Goal: Task Accomplishment & Management: Manage account settings

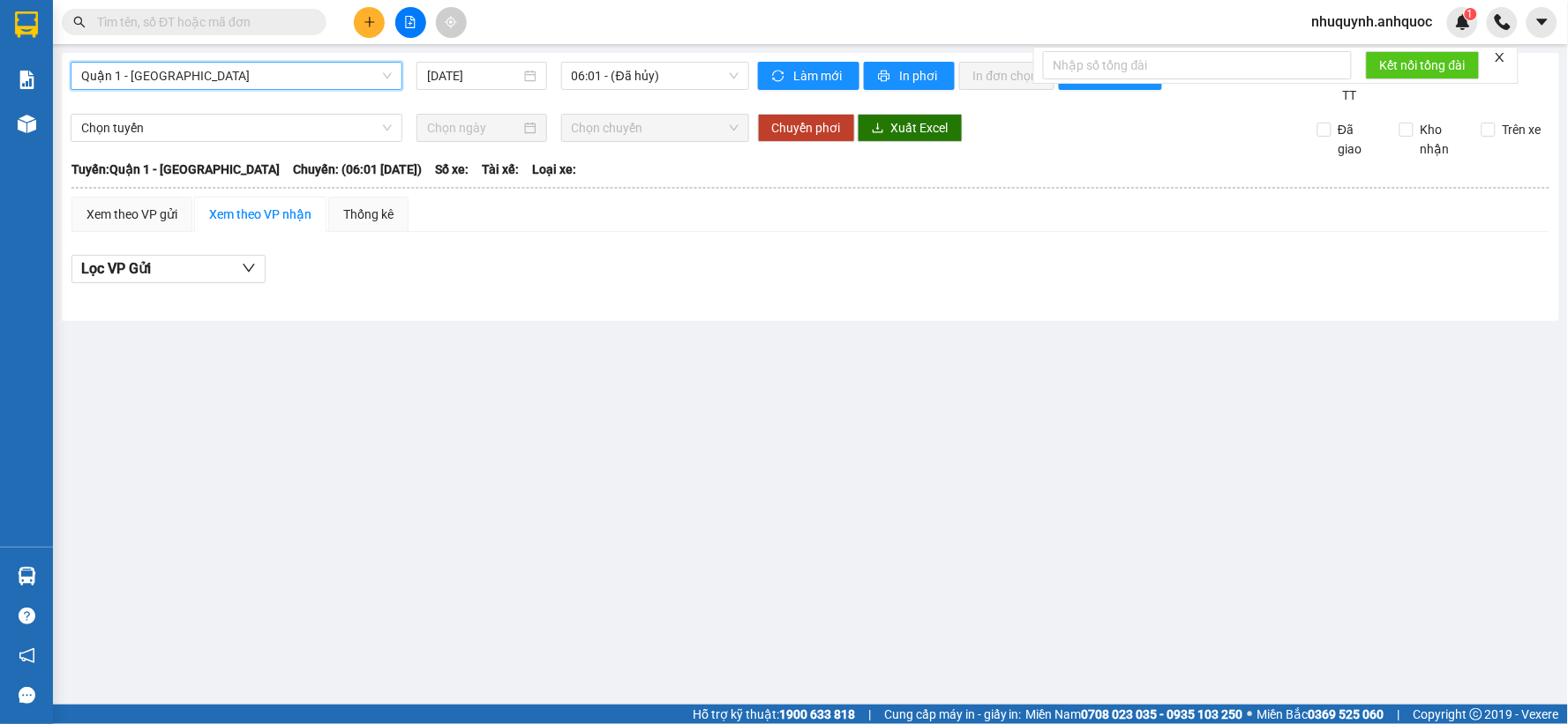
click at [415, 18] on icon "file-add" at bounding box center [411, 23] width 13 height 13
click at [369, 77] on span "Quận 1 - [GEOGRAPHIC_DATA]" at bounding box center [236, 76] width 311 height 26
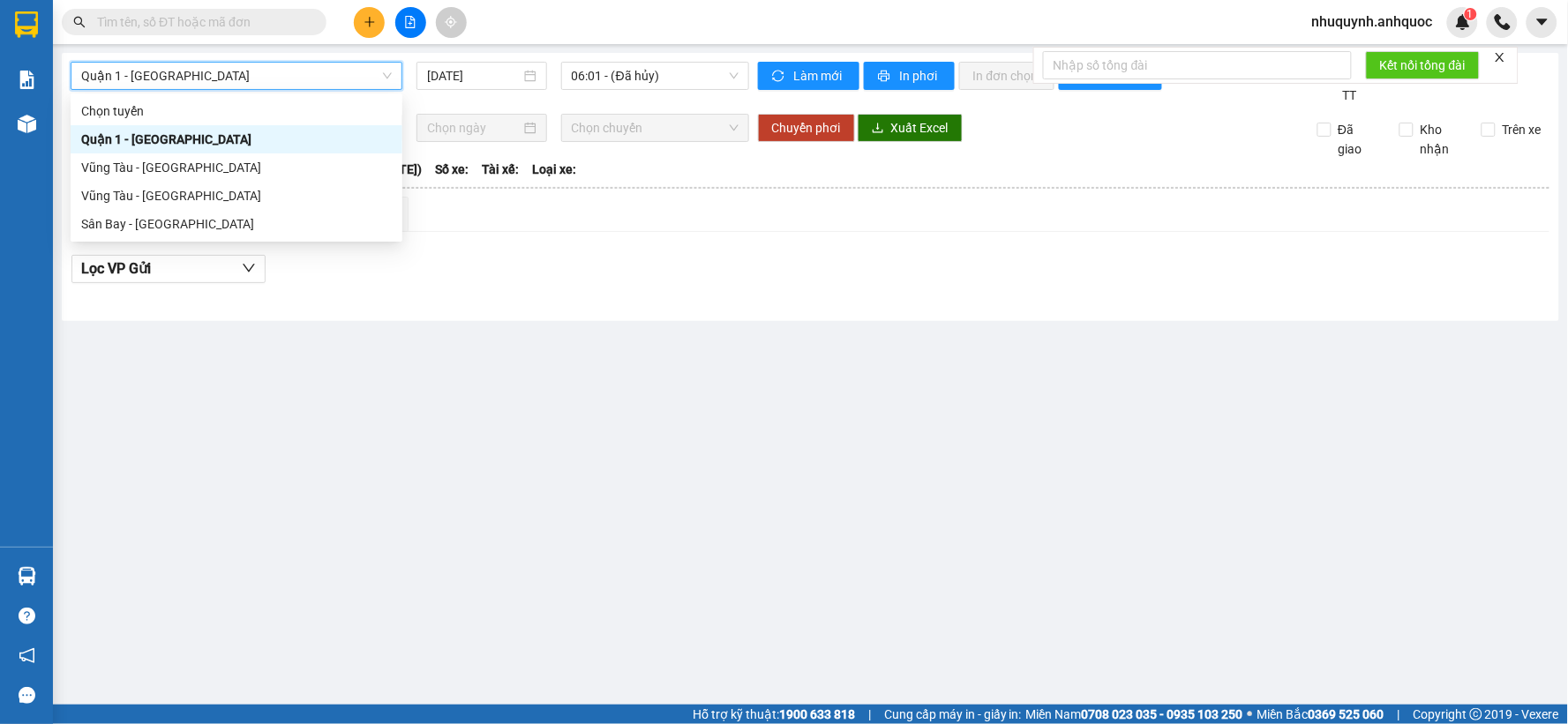
click at [392, 81] on div "Quận 1 - [GEOGRAPHIC_DATA]" at bounding box center [236, 76] width 331 height 28
click at [183, 206] on div "Xem theo VP gửi" at bounding box center [131, 214] width 121 height 35
click at [142, 197] on div "Xem theo VP gửi" at bounding box center [131, 214] width 121 height 35
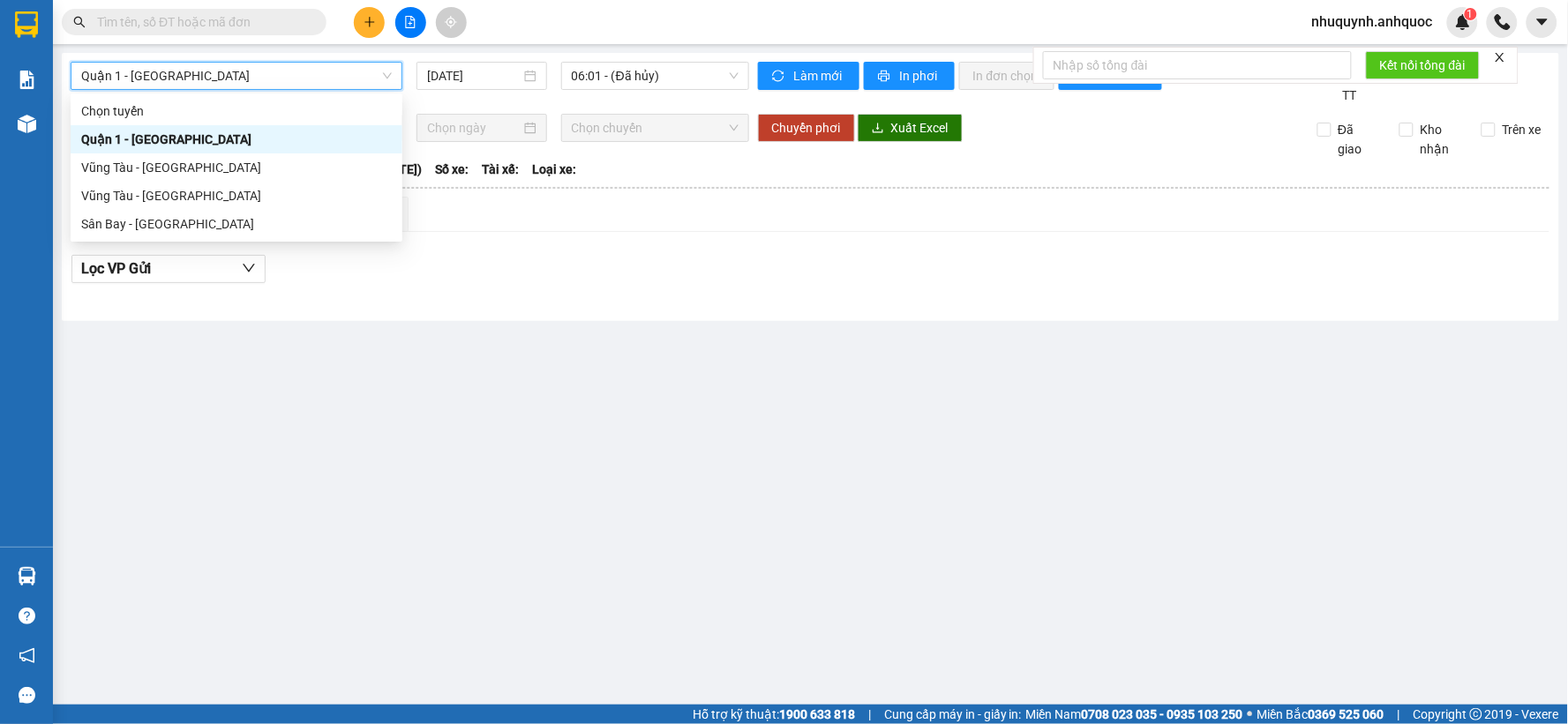
click at [142, 197] on div "Xem theo VP gửi" at bounding box center [131, 214] width 121 height 35
click at [153, 195] on th at bounding box center [810, 188] width 1480 height 16
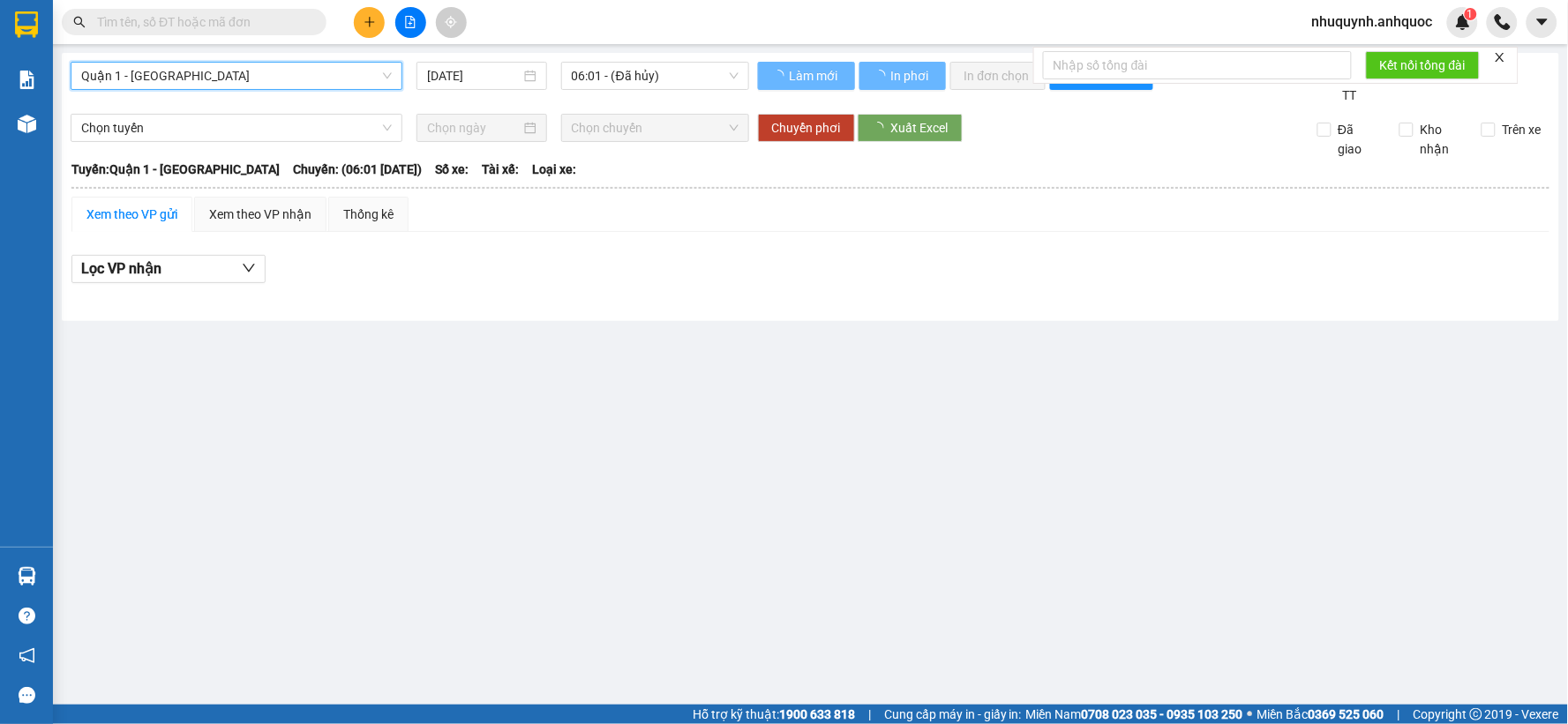
click at [153, 195] on th at bounding box center [810, 188] width 1480 height 16
click at [278, 71] on span "Quận 1 - [GEOGRAPHIC_DATA]" at bounding box center [236, 76] width 311 height 26
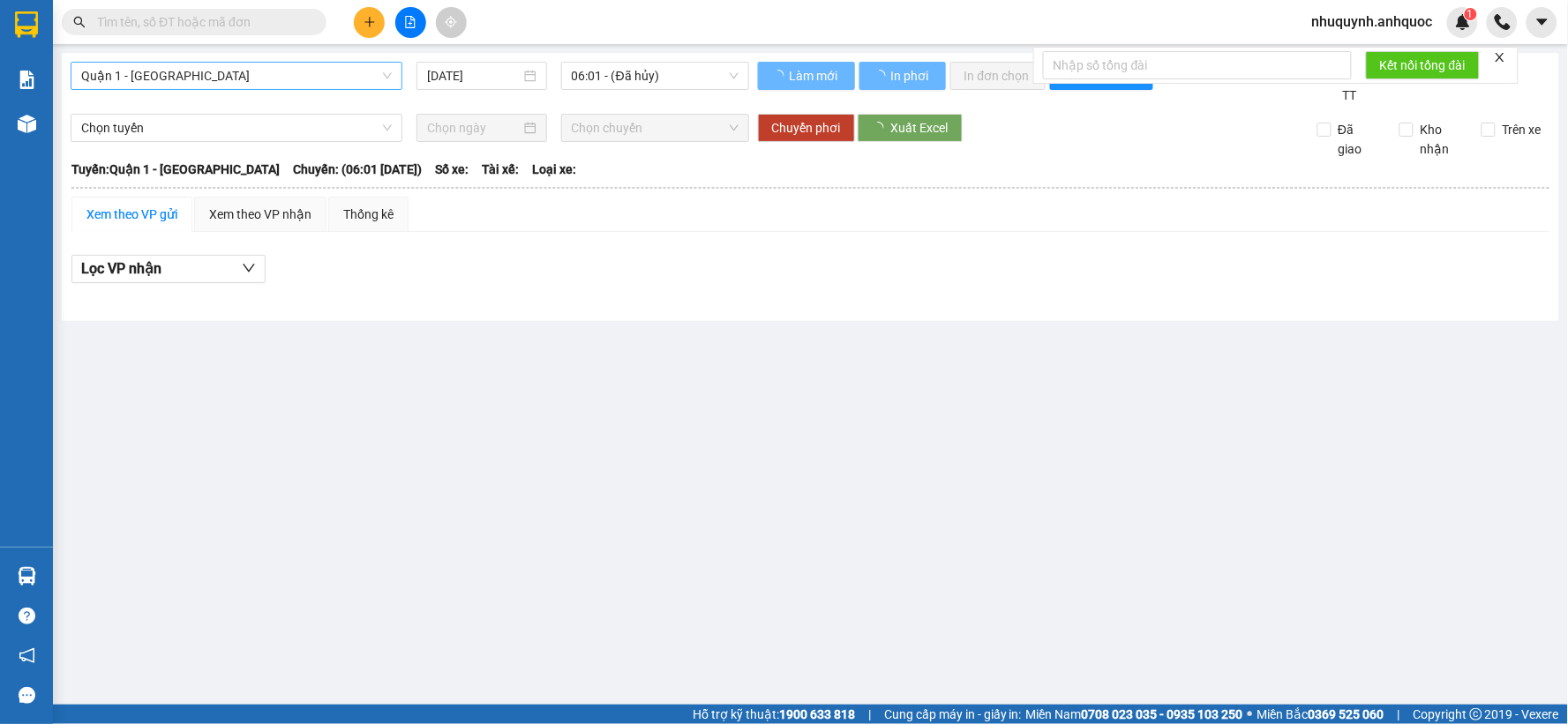
click at [382, 73] on span "Quận 1 - [GEOGRAPHIC_DATA]" at bounding box center [236, 76] width 311 height 26
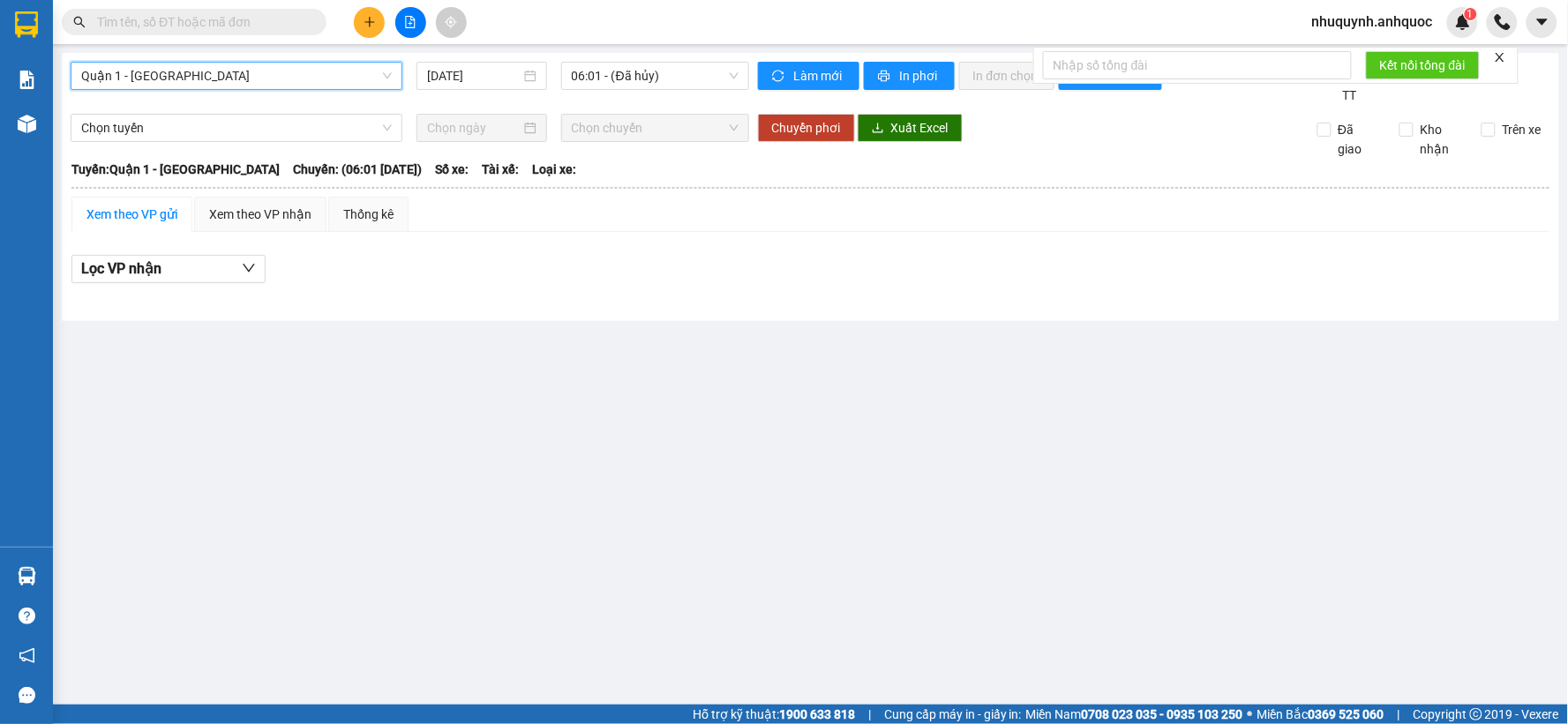
click at [385, 75] on span "Quận 1 - [GEOGRAPHIC_DATA]" at bounding box center [236, 76] width 311 height 26
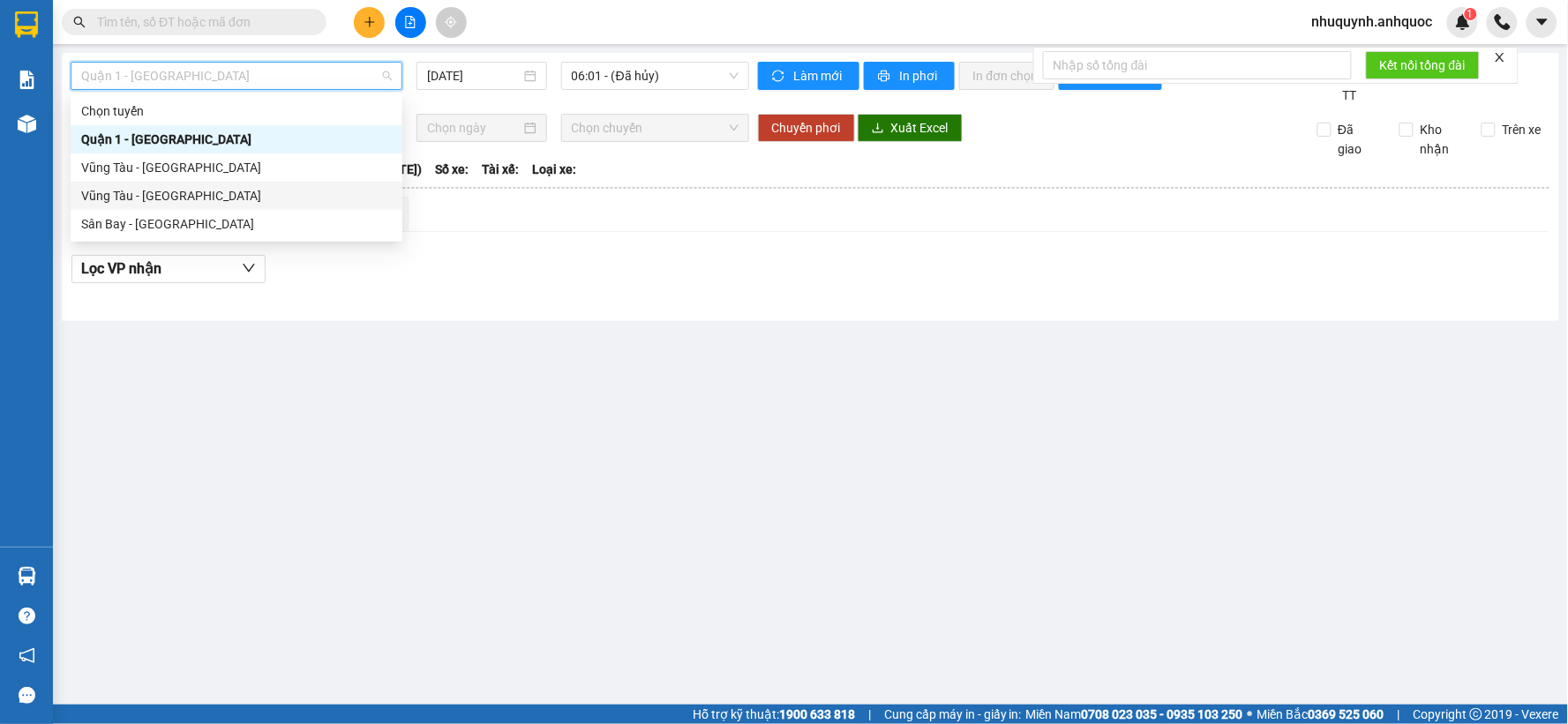
click at [153, 190] on div "Vũng Tàu - [GEOGRAPHIC_DATA]" at bounding box center [236, 196] width 311 height 20
type input "[DATE]"
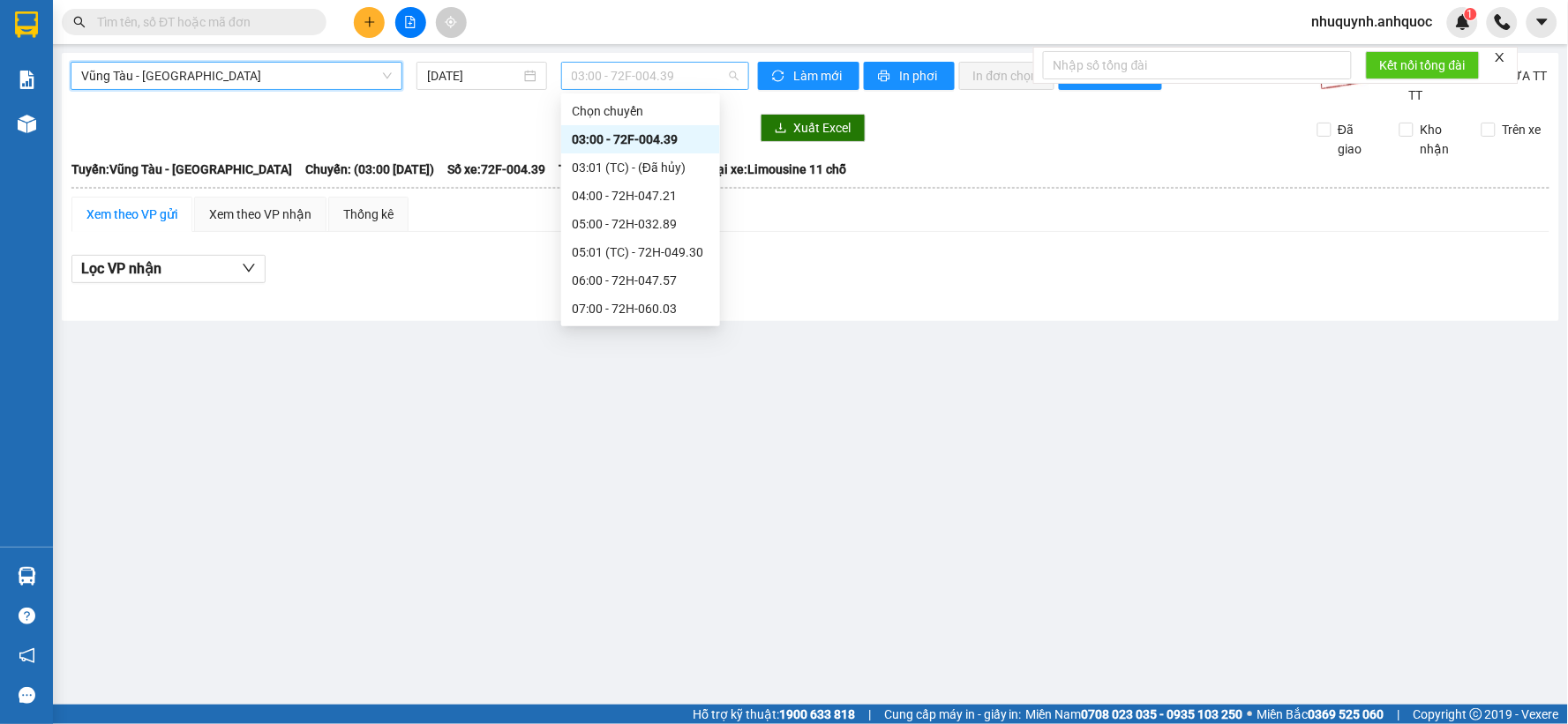
click at [677, 71] on span "03:00 - 72F-004.39" at bounding box center [655, 76] width 167 height 26
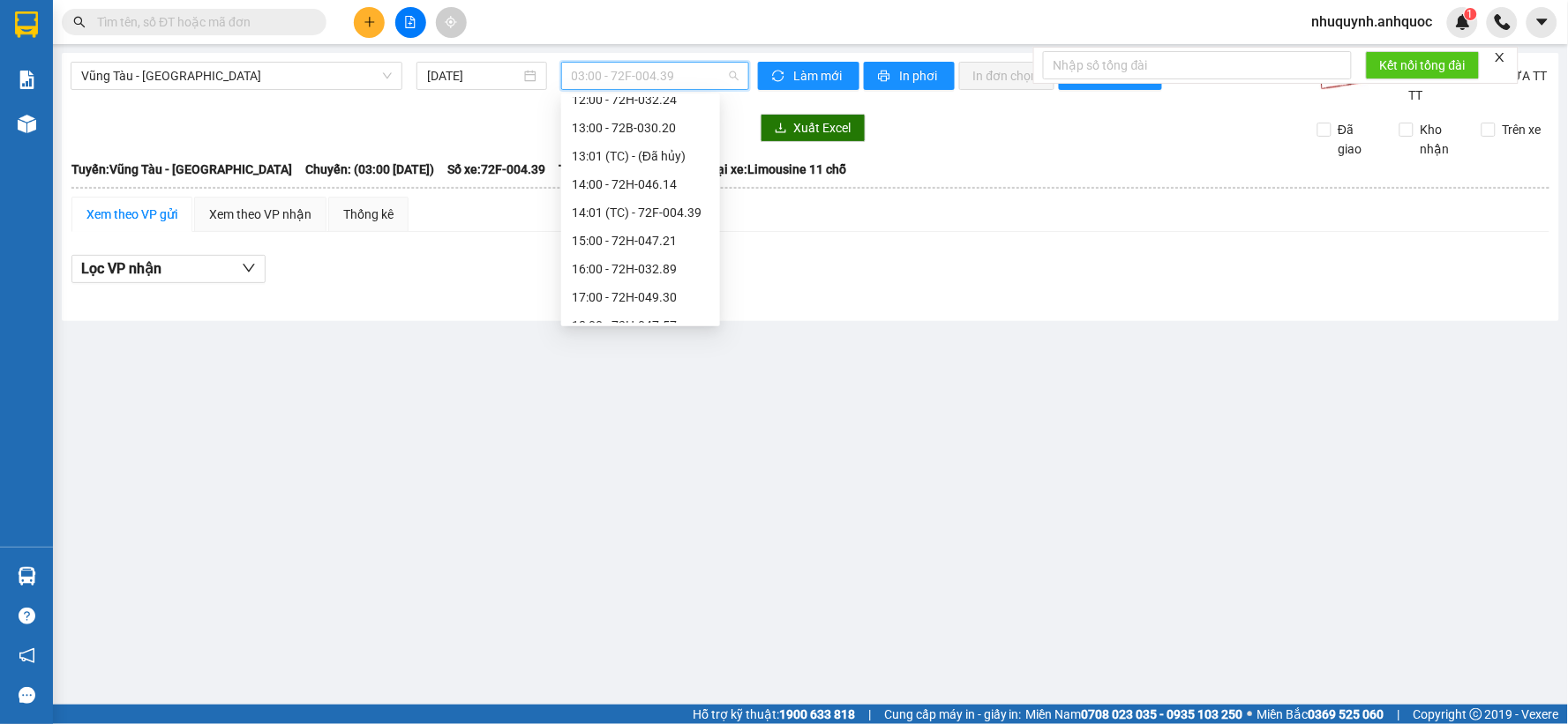
scroll to position [480, 0]
click at [603, 252] on div "17:00 - 72H-049.30" at bounding box center [640, 252] width 138 height 20
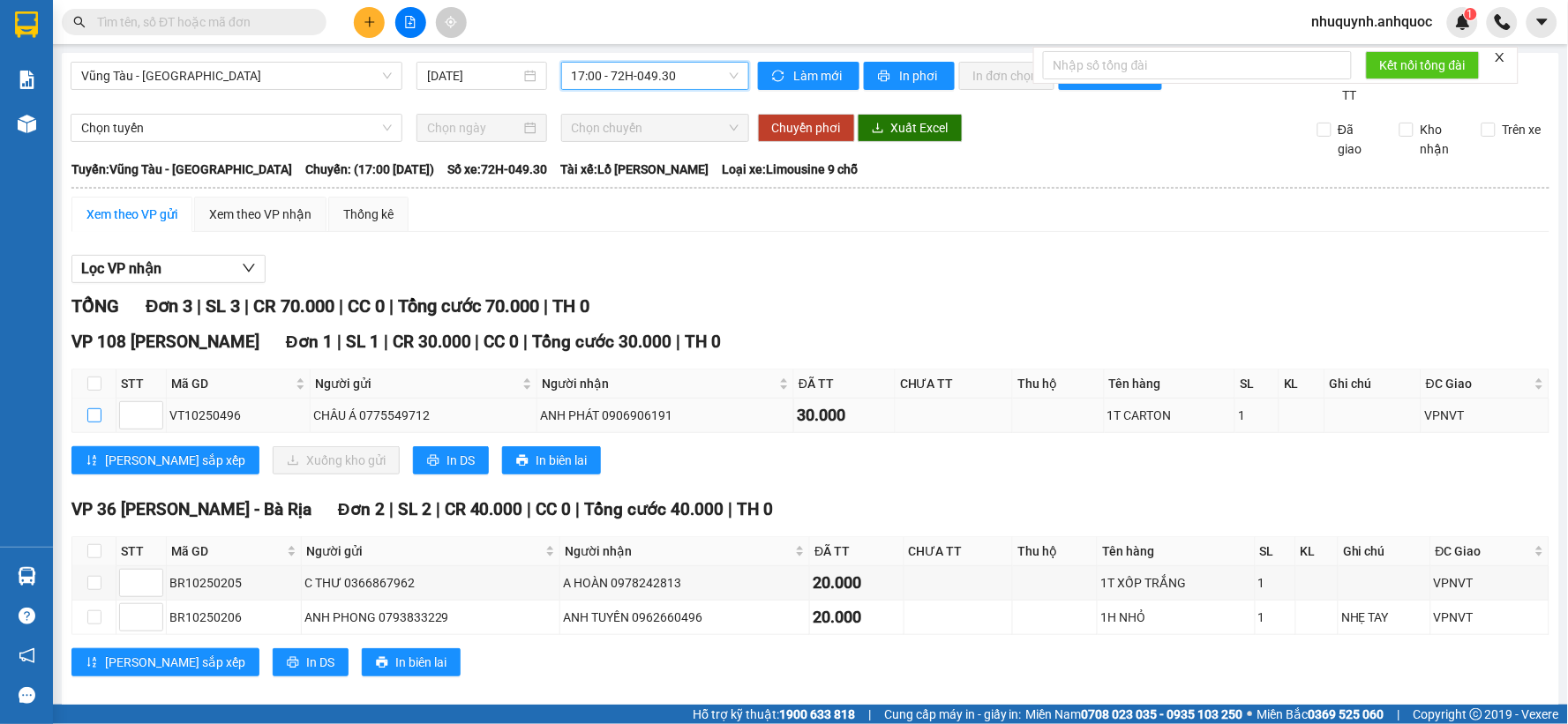
click at [95, 416] on input "checkbox" at bounding box center [95, 416] width 14 height 14
checkbox input "true"
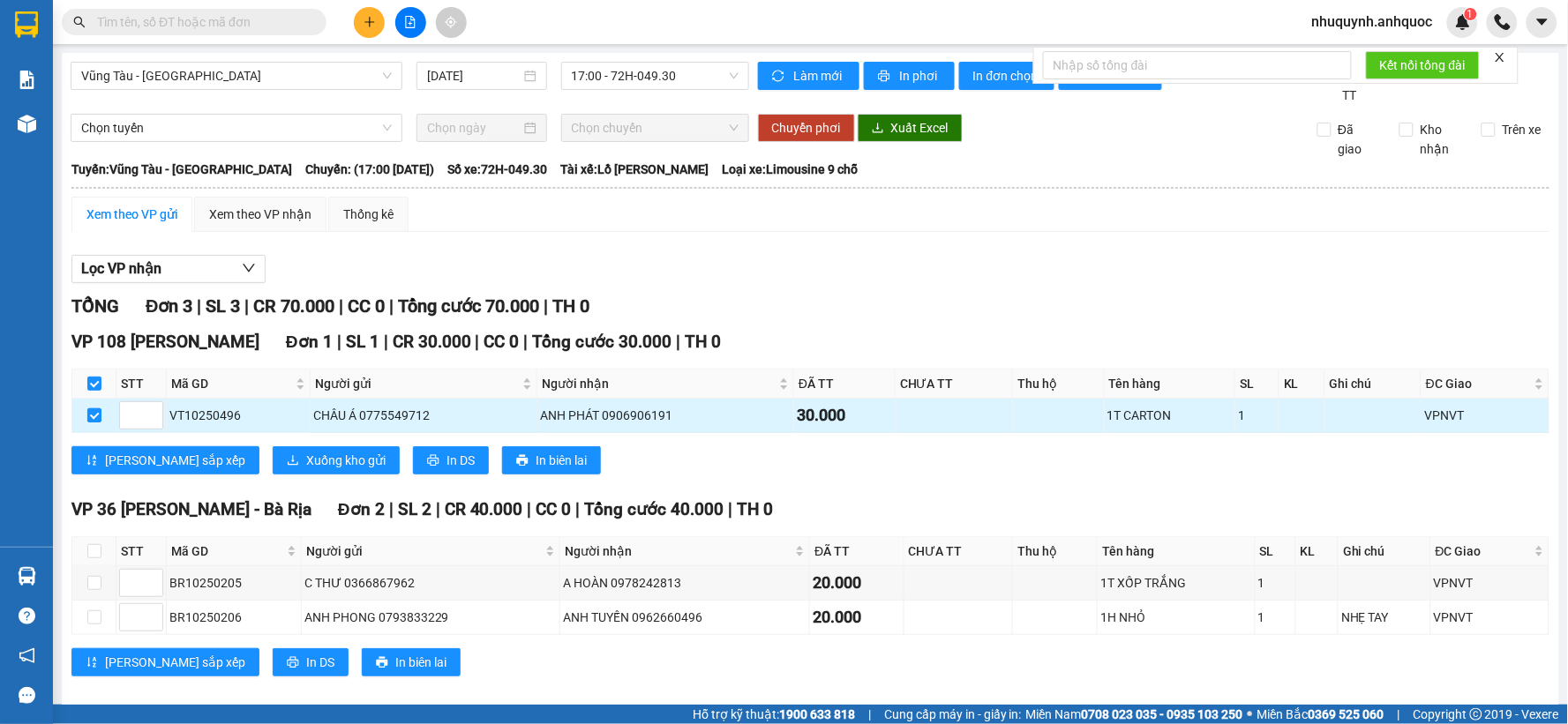
checkbox input "true"
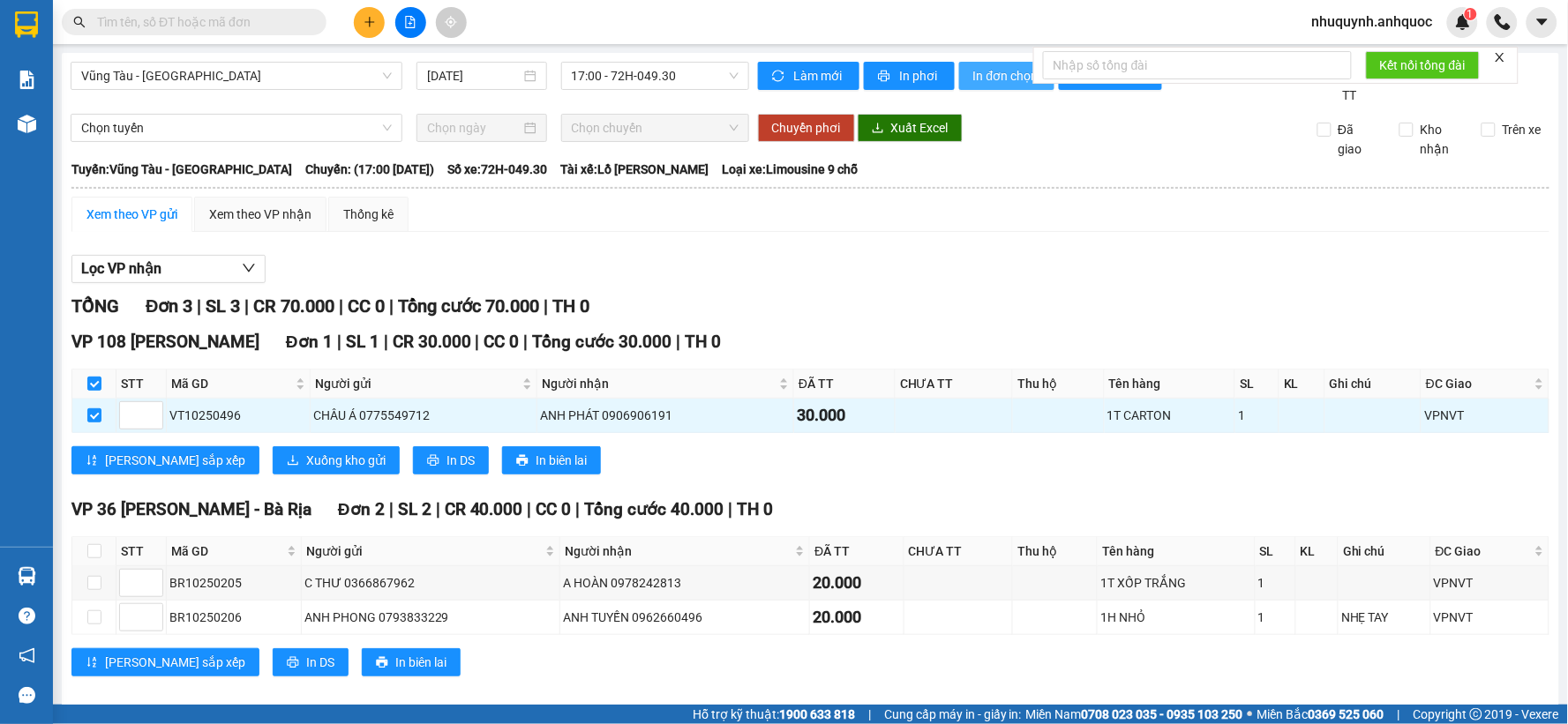
click at [1011, 74] on span "In đơn chọn" at bounding box center [1007, 76] width 68 height 20
click at [1001, 74] on span "In đơn chọn" at bounding box center [1007, 76] width 68 height 20
click at [360, 26] on button at bounding box center [369, 23] width 31 height 31
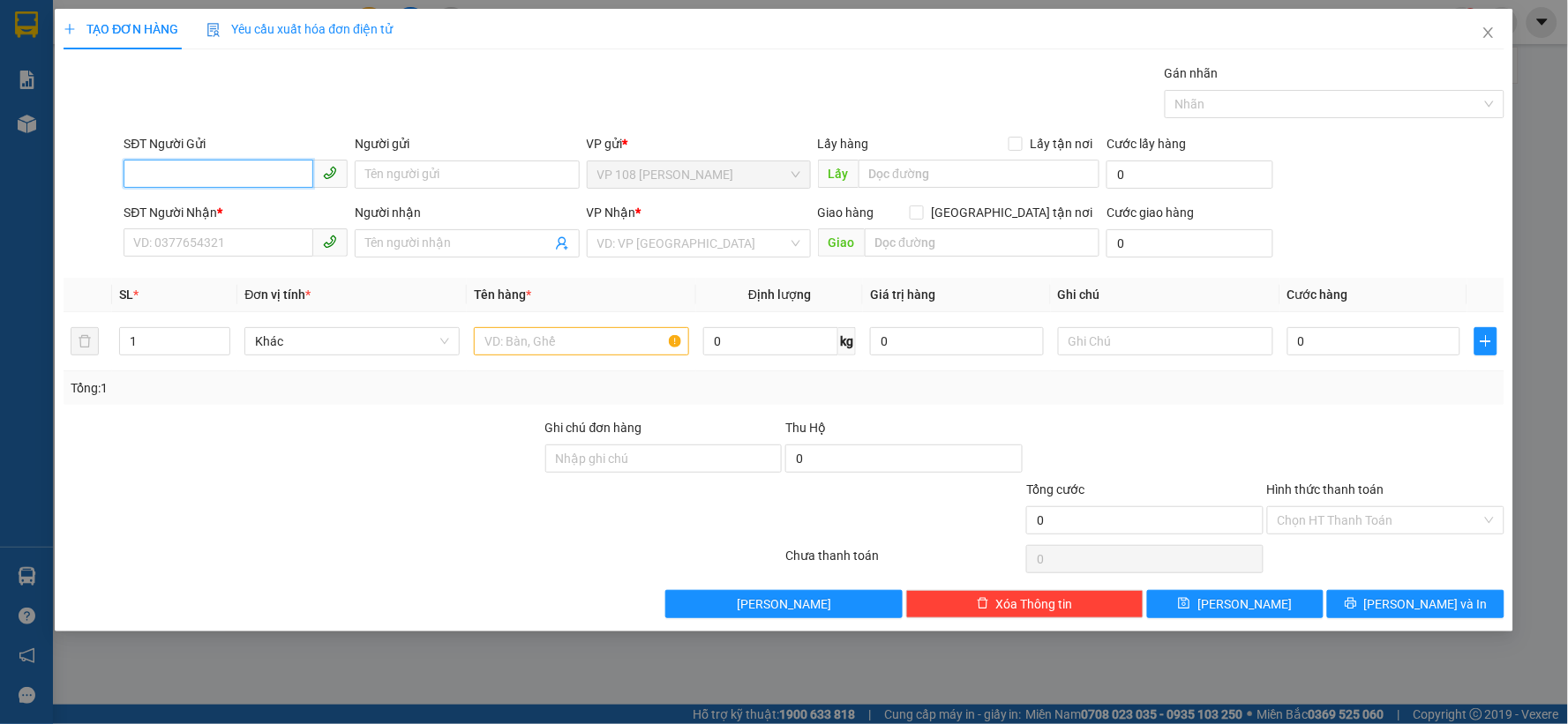
click at [177, 177] on input "SĐT Người Gửi" at bounding box center [218, 173] width 190 height 28
click at [1487, 32] on icon "close" at bounding box center [1488, 32] width 10 height 11
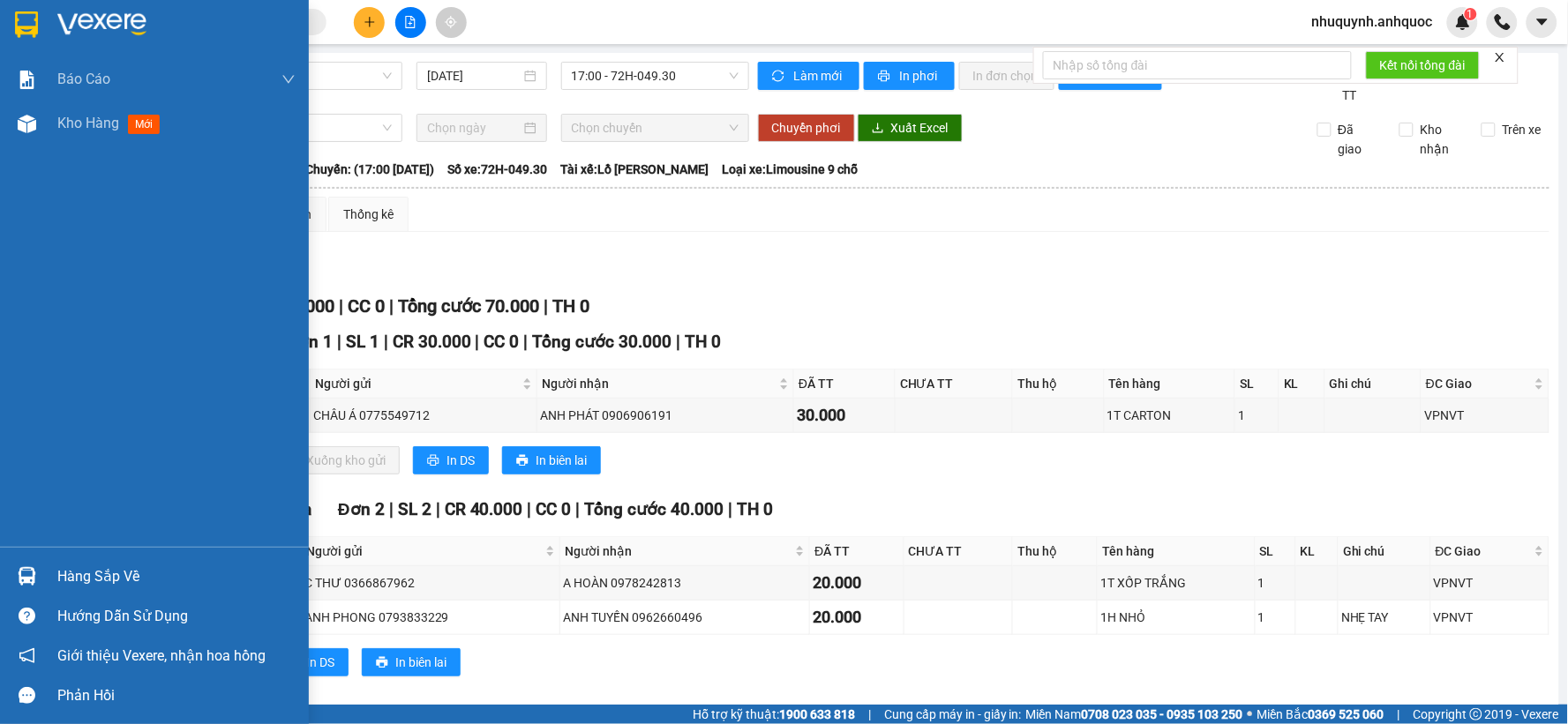
click at [45, 6] on div at bounding box center [154, 29] width 309 height 58
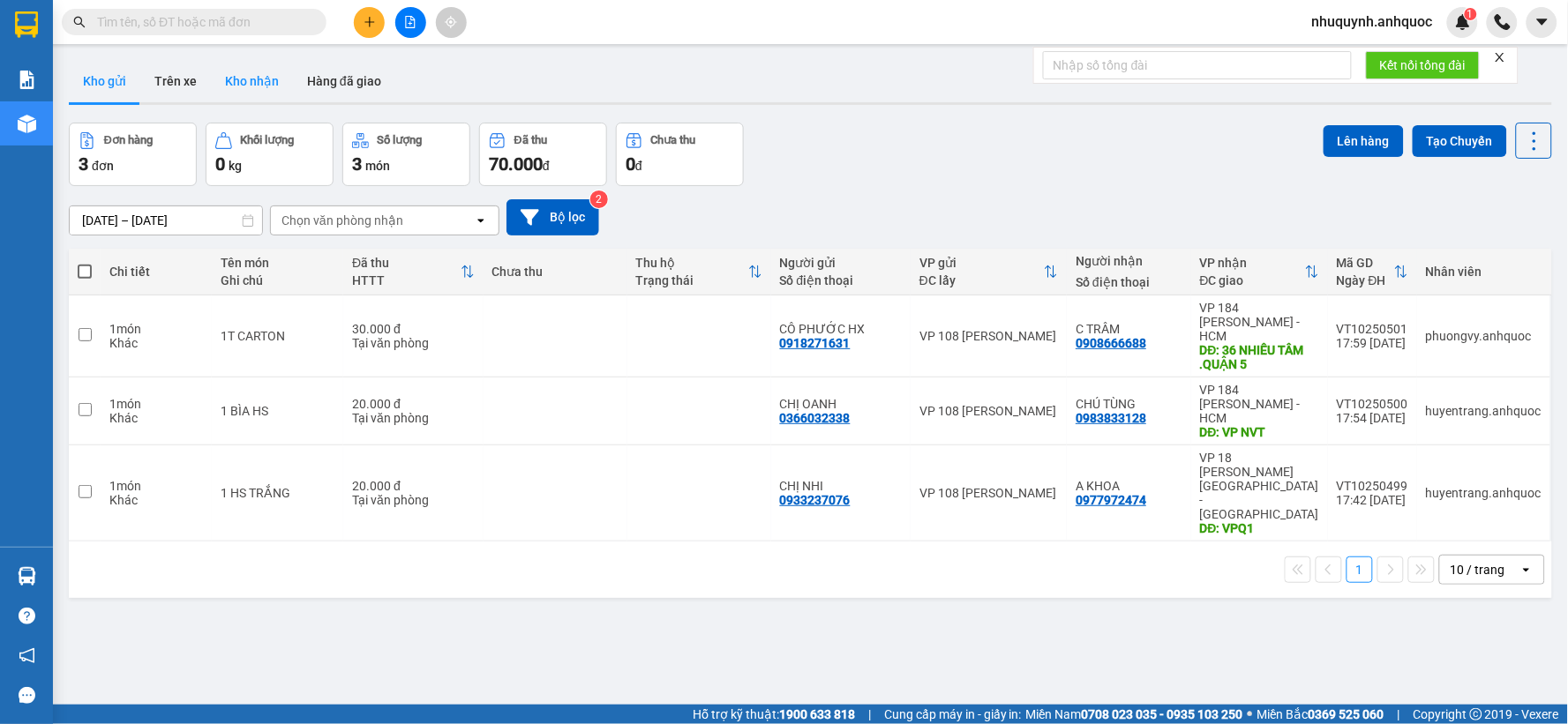
click at [239, 84] on button "Kho nhận" at bounding box center [251, 81] width 82 height 42
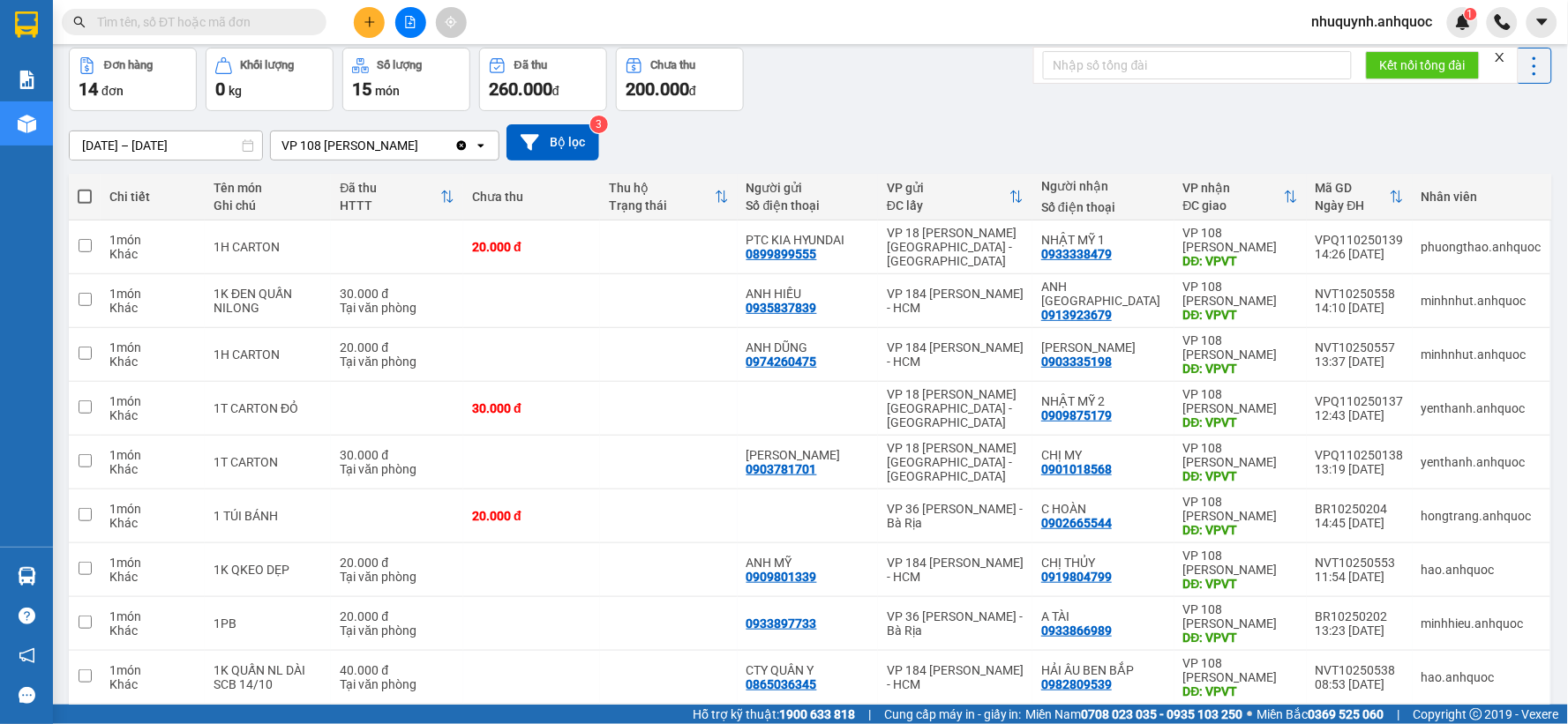
scroll to position [98, 0]
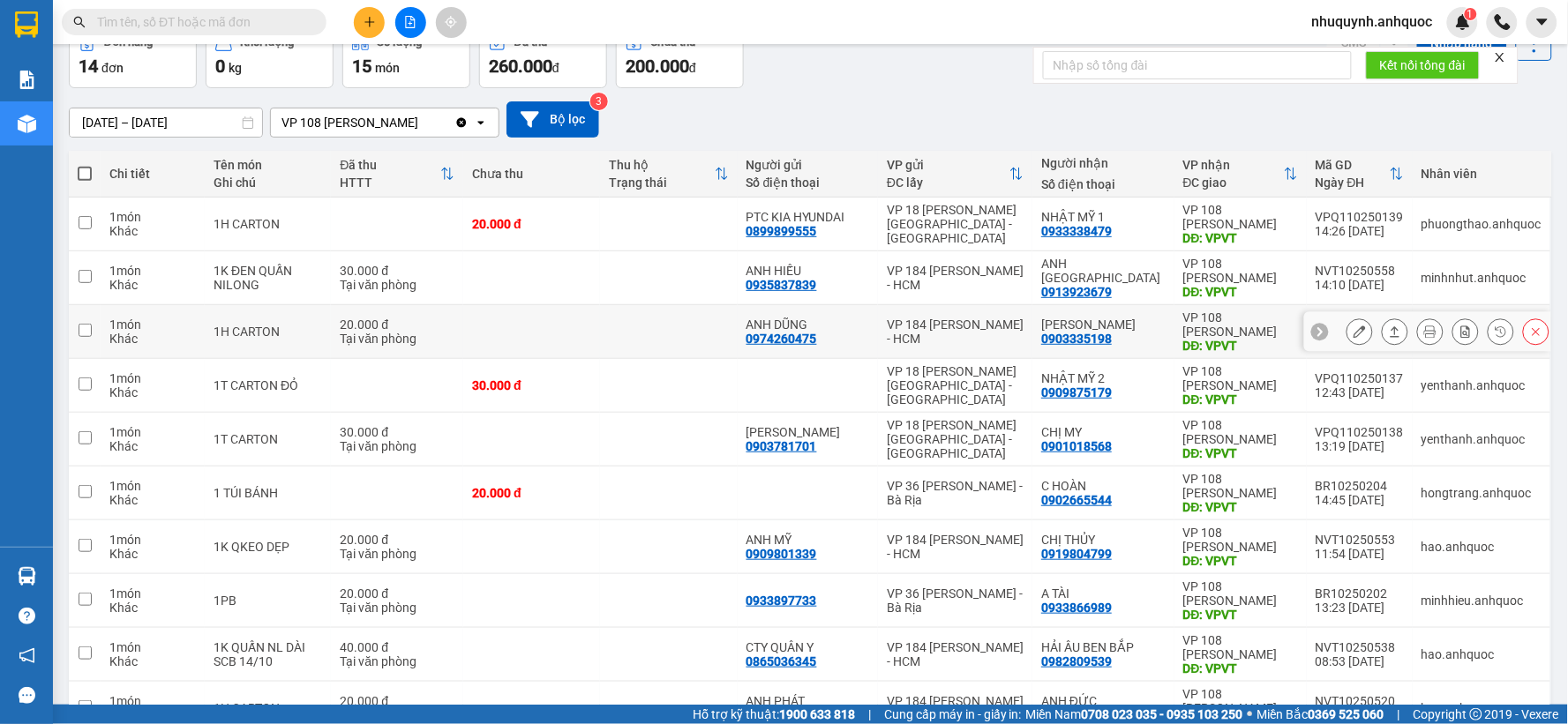
click at [630, 336] on td at bounding box center [668, 332] width 137 height 54
checkbox input "true"
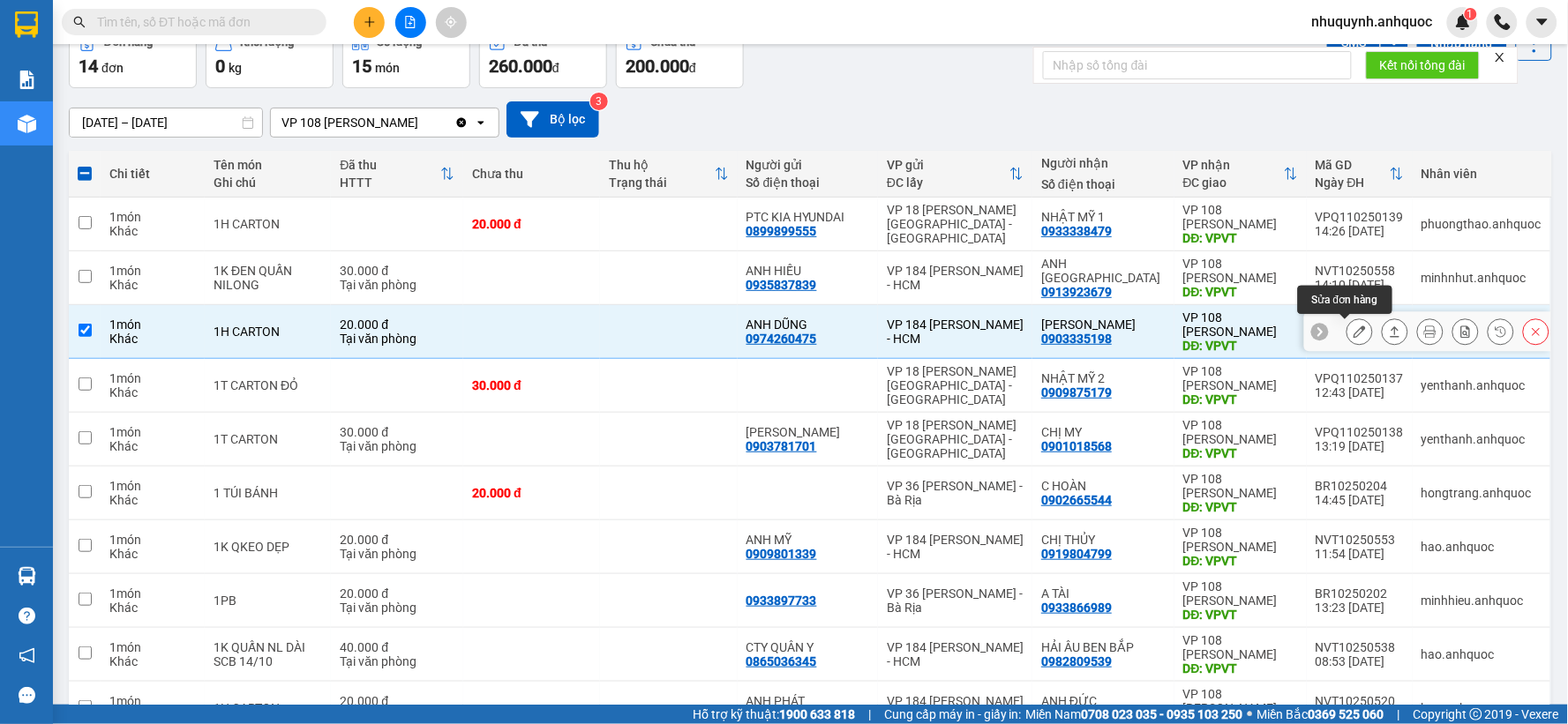
click at [1354, 331] on icon at bounding box center [1360, 332] width 13 height 13
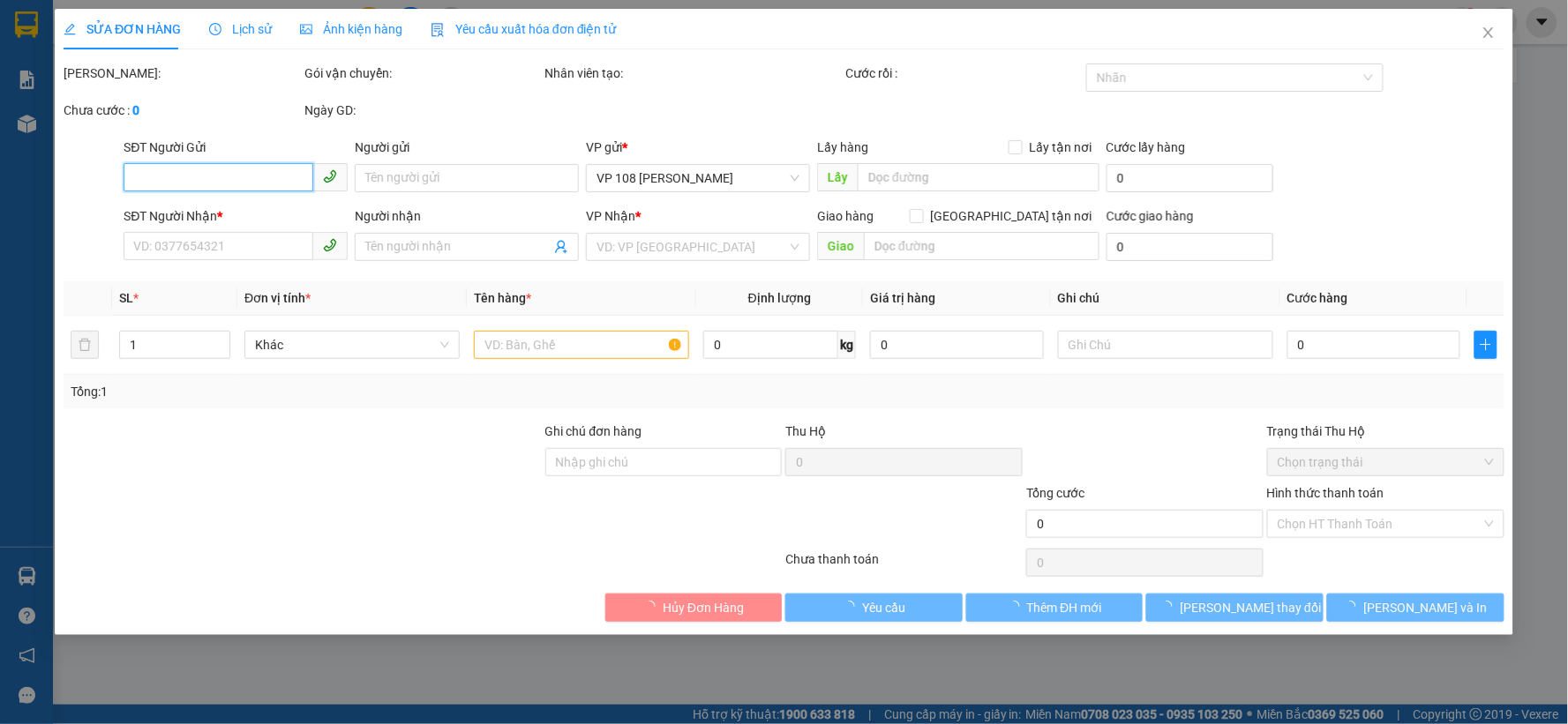
type input "0974260475"
type input "ANH DŨNG"
type input "0903335198"
type input "[PERSON_NAME]"
type input "VPVT"
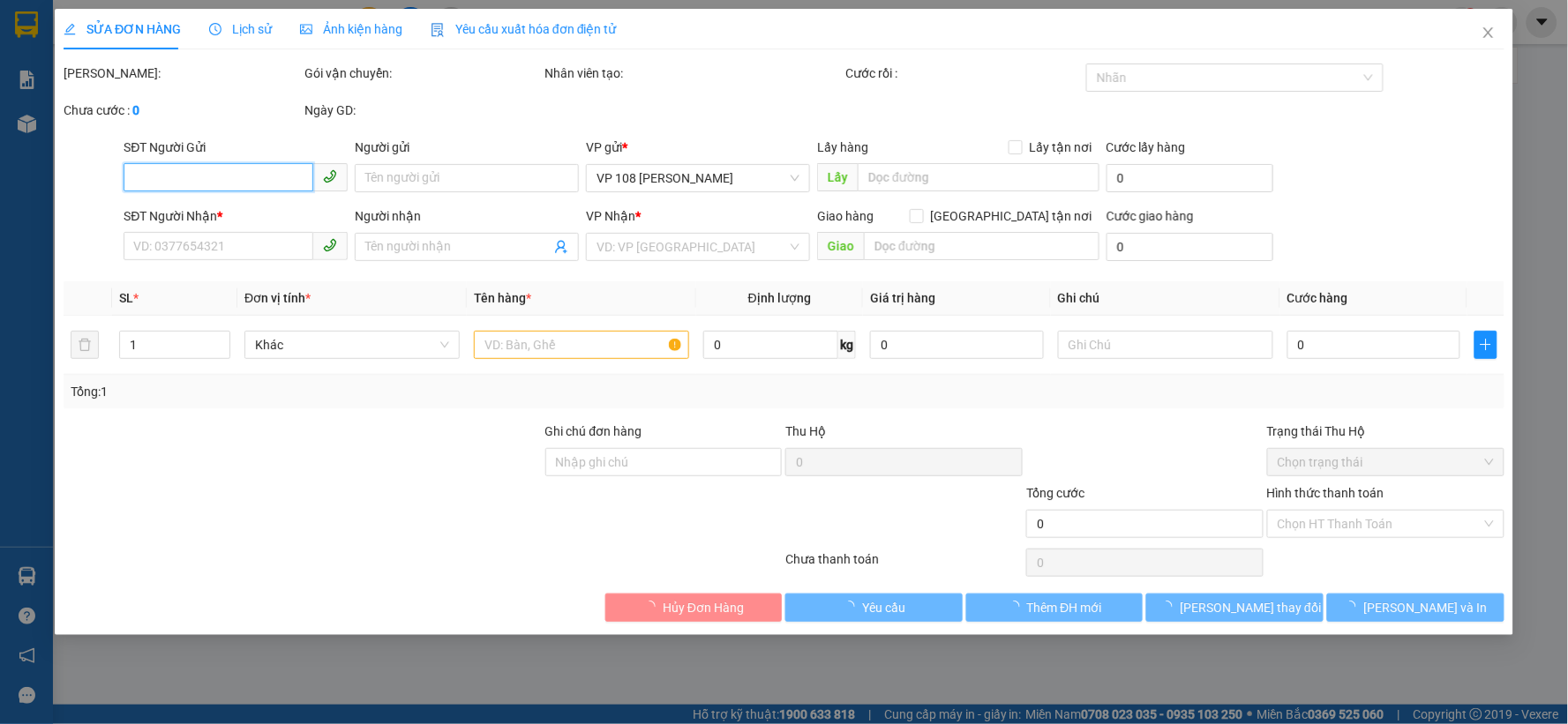
type input "20.000"
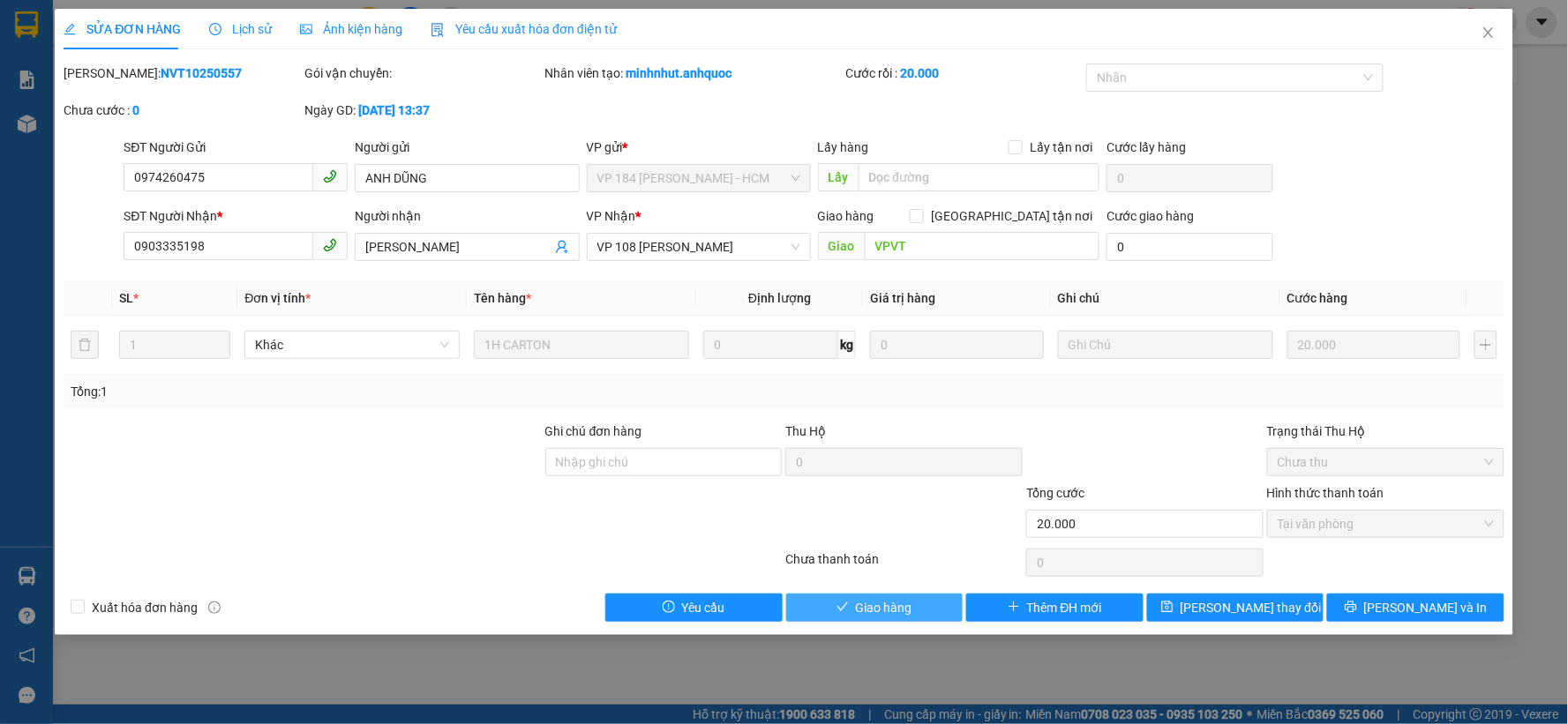
click at [867, 606] on span "Giao hàng" at bounding box center [884, 608] width 57 height 20
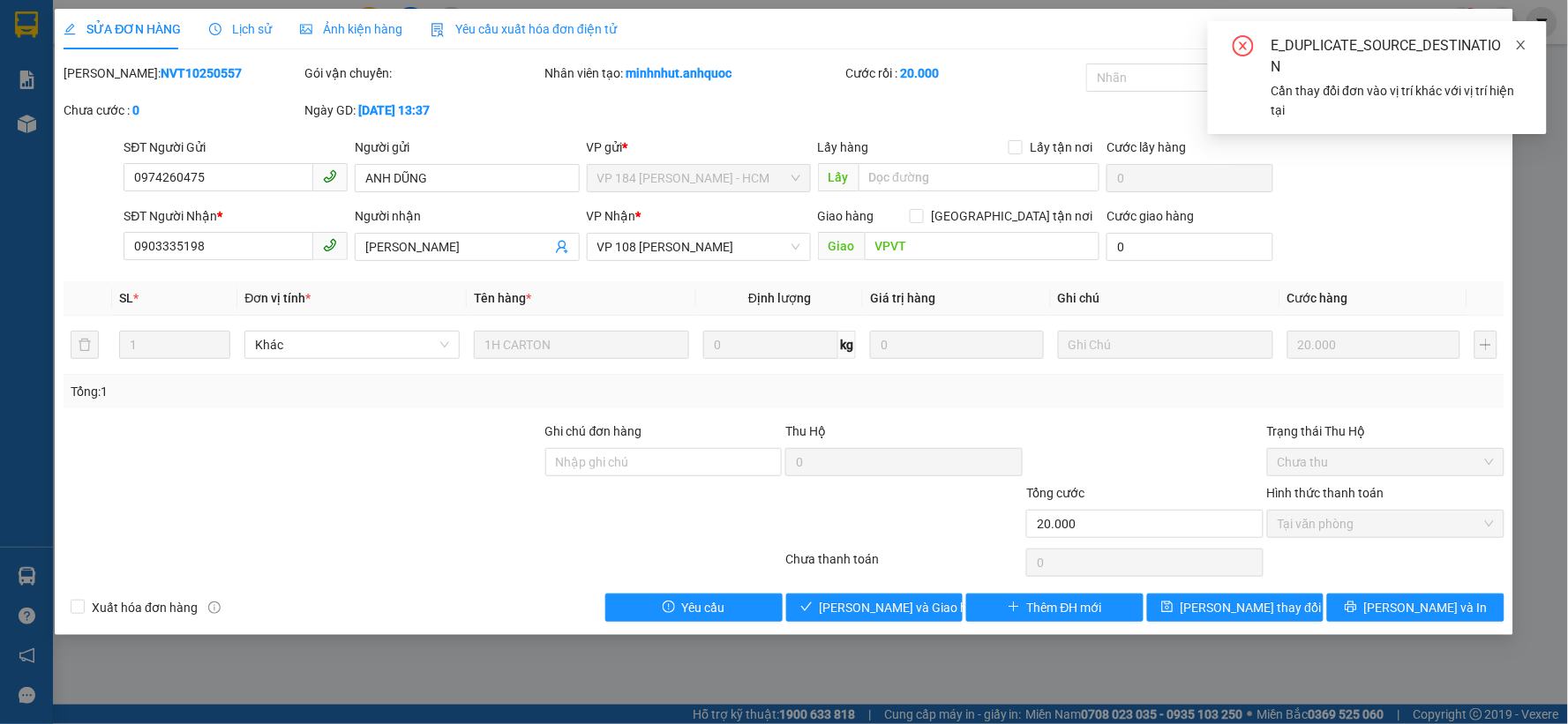
click at [1522, 38] on span at bounding box center [1521, 45] width 13 height 14
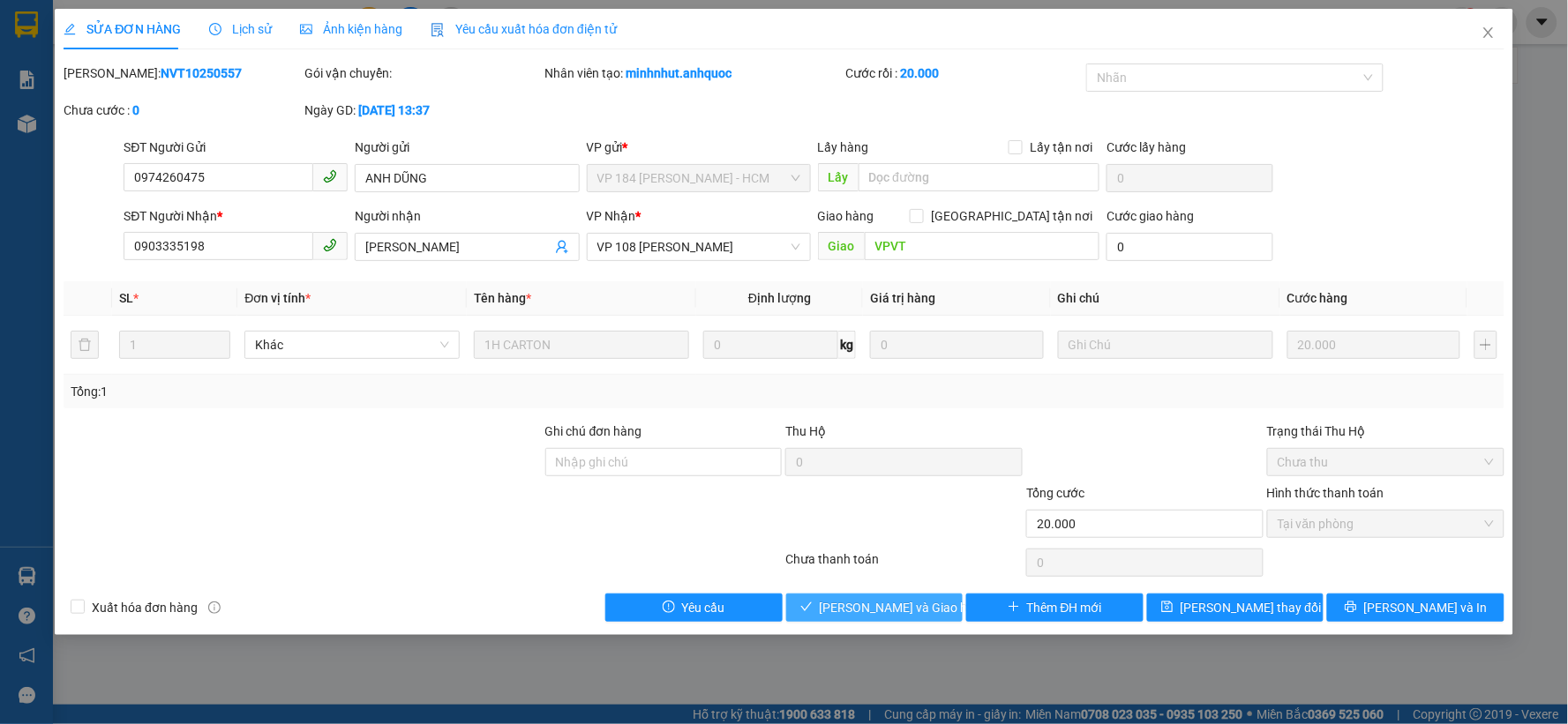
click at [877, 606] on span "[PERSON_NAME] và Giao hàng" at bounding box center [904, 608] width 169 height 20
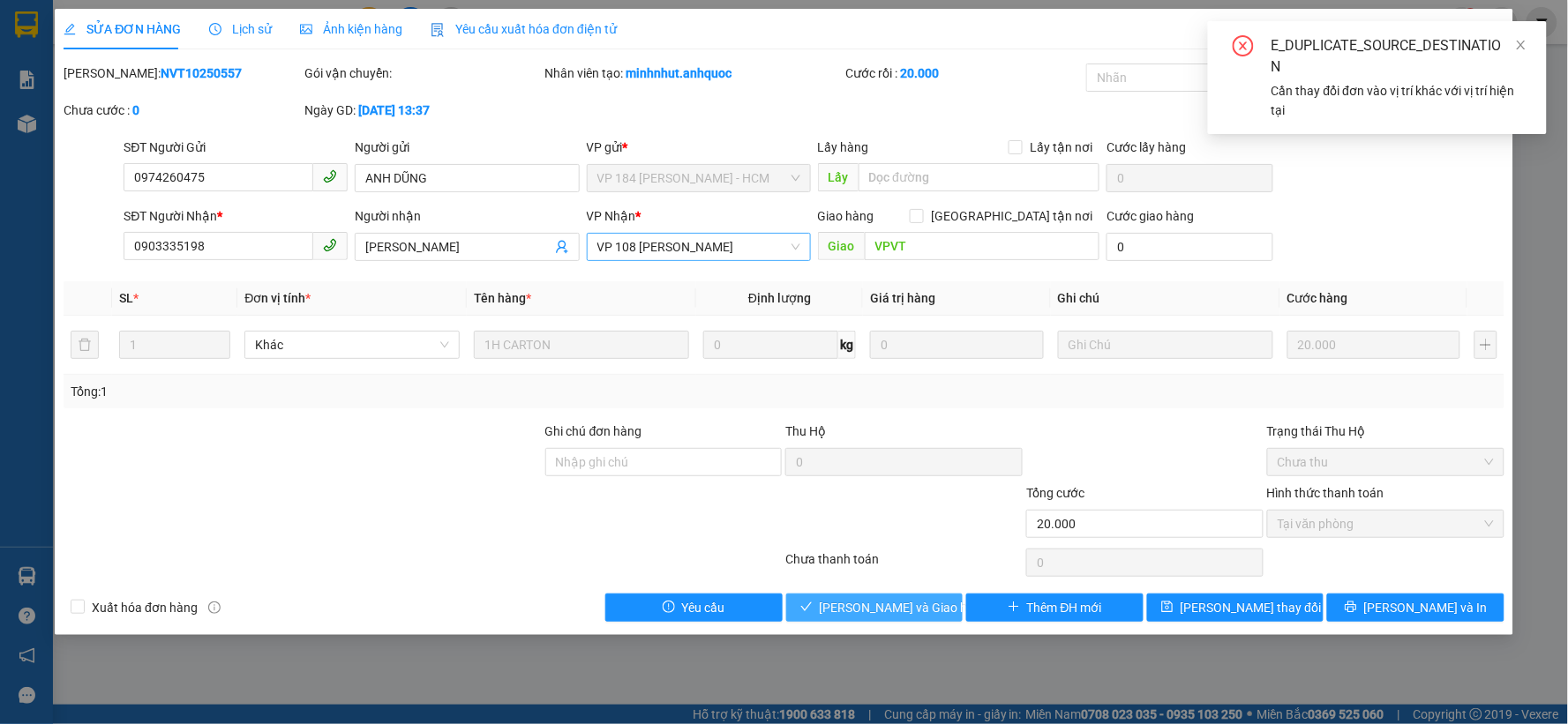
click at [796, 245] on span "VP 108 [PERSON_NAME]" at bounding box center [698, 247] width 203 height 26
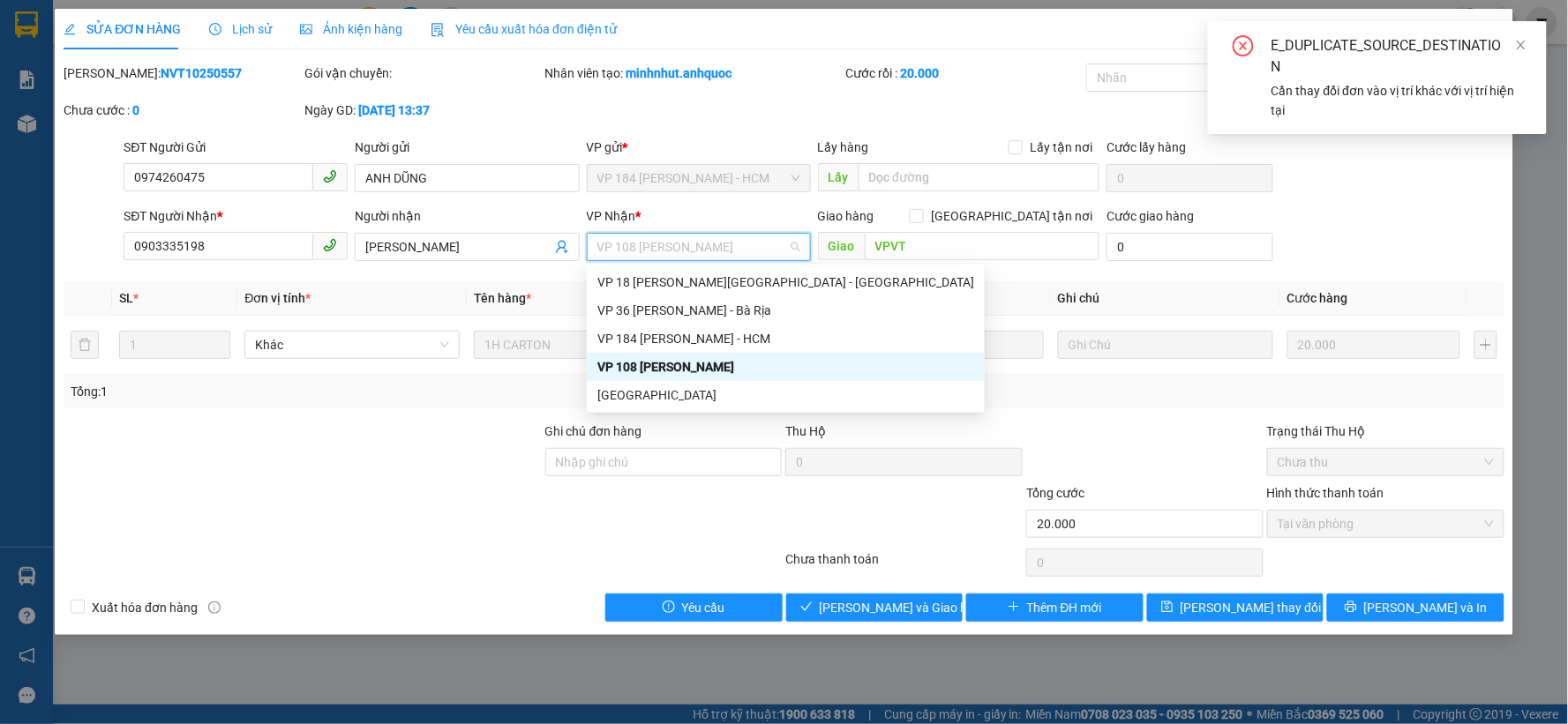
click at [679, 365] on div "VP 108 [PERSON_NAME]" at bounding box center [785, 367] width 376 height 20
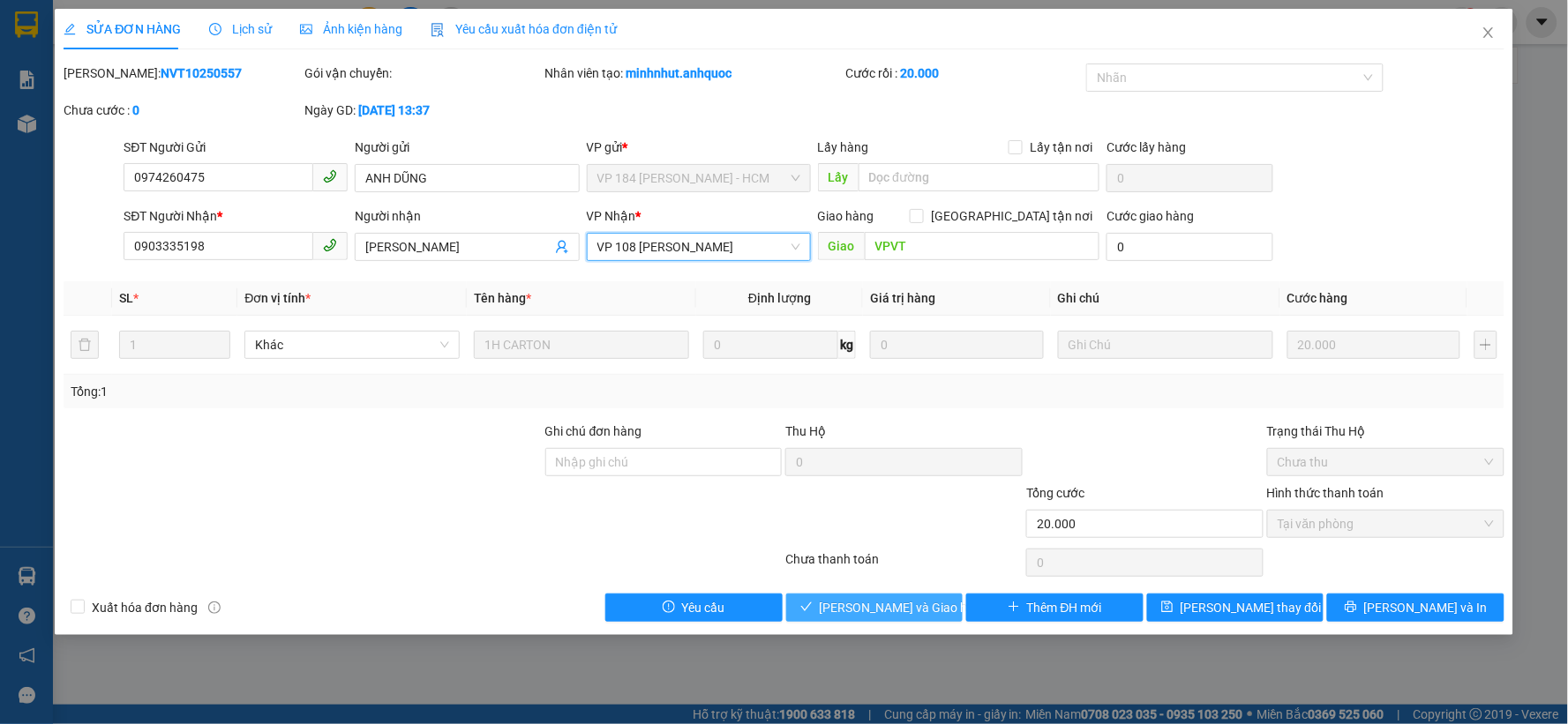
click at [906, 606] on span "[PERSON_NAME] và Giao hàng" at bounding box center [904, 608] width 169 height 20
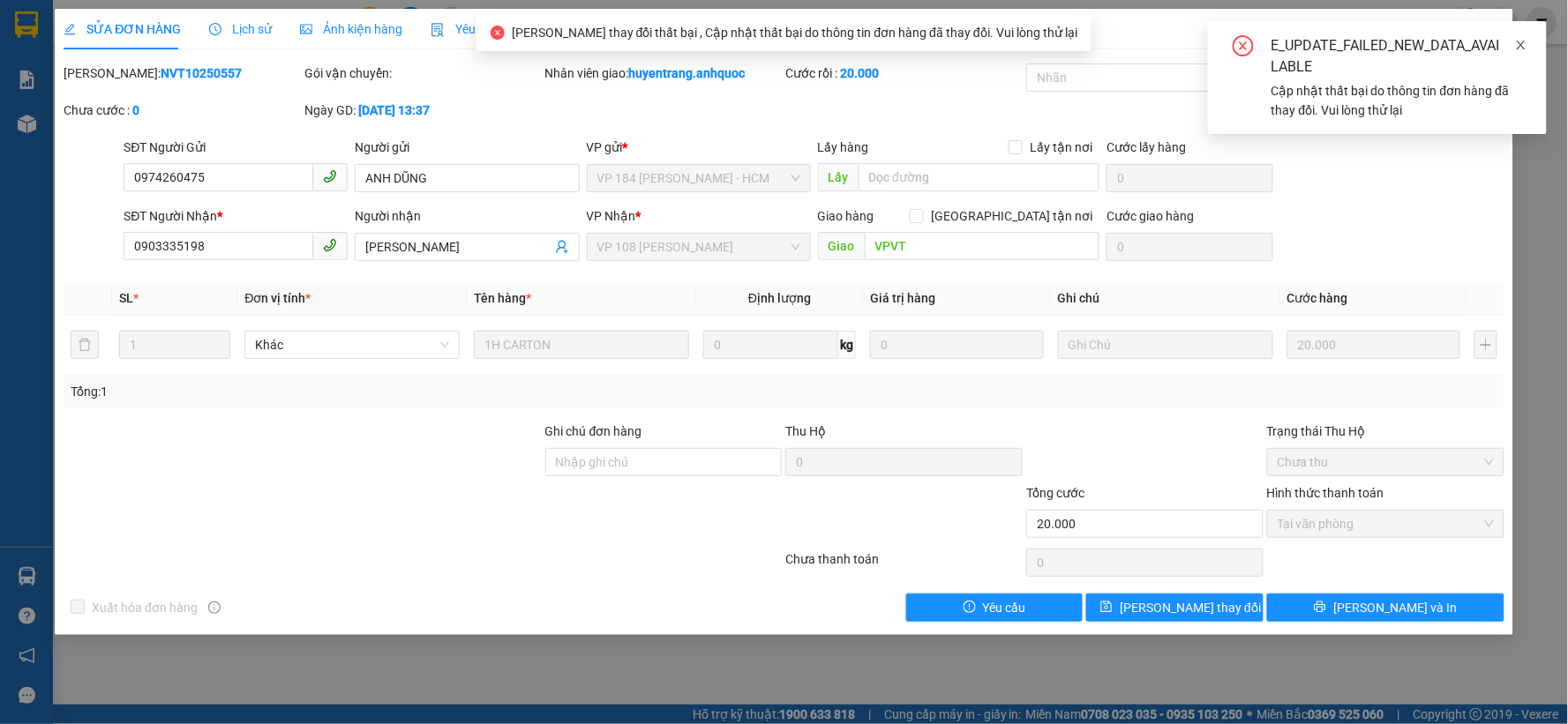
click at [1523, 45] on icon "close" at bounding box center [1521, 45] width 13 height 13
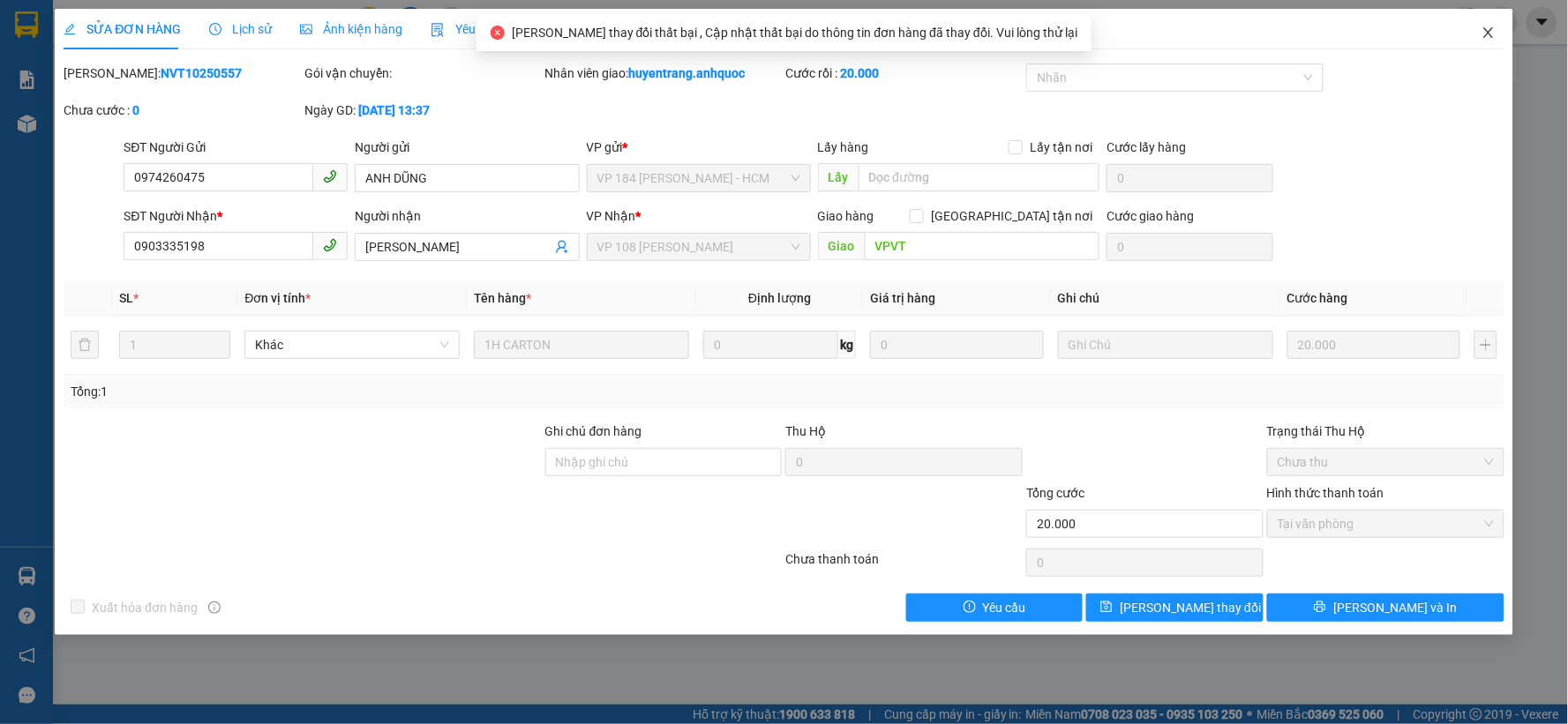
click at [1496, 36] on span "Close" at bounding box center [1489, 33] width 50 height 50
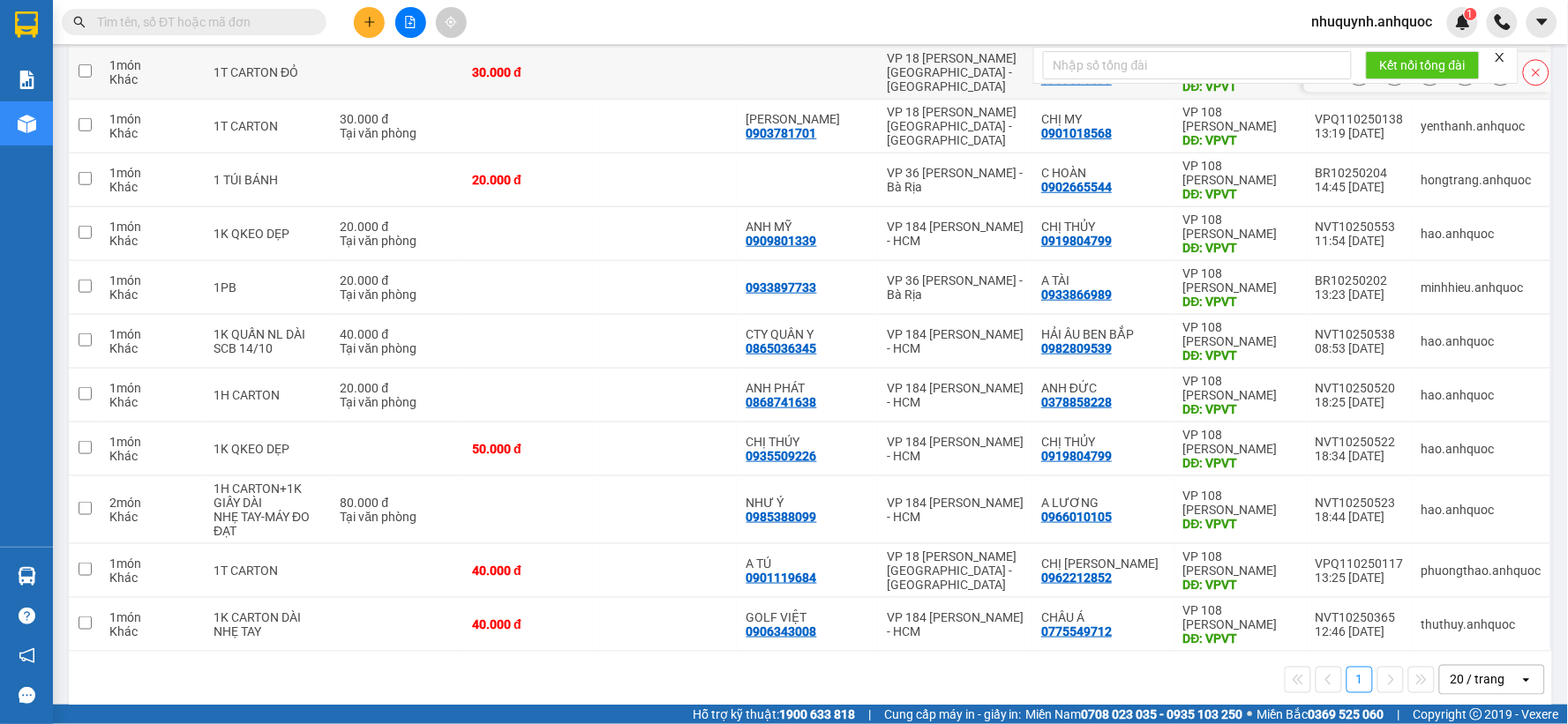
scroll to position [377, 0]
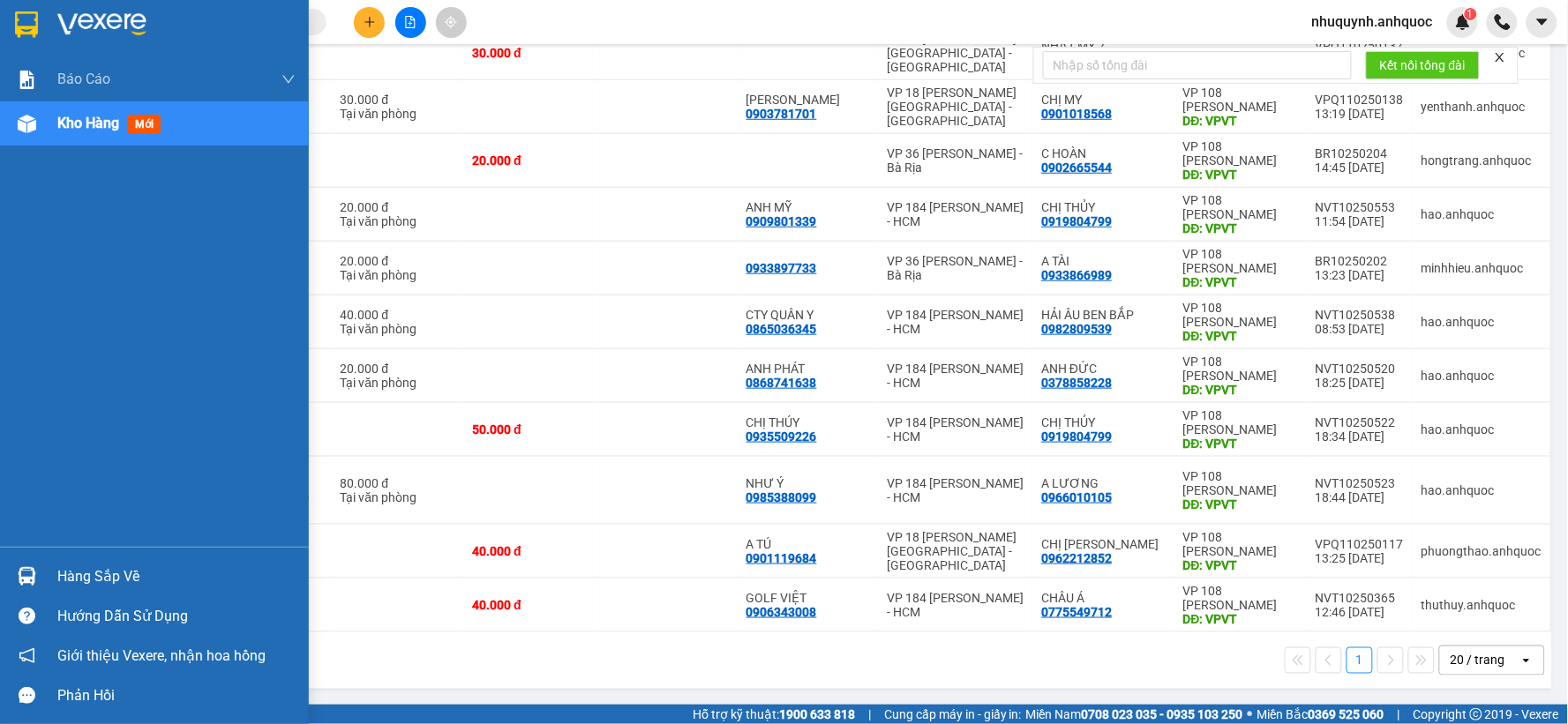
click at [41, 14] on div at bounding box center [27, 24] width 31 height 31
click at [77, 124] on span "Kho hàng" at bounding box center [88, 122] width 62 height 17
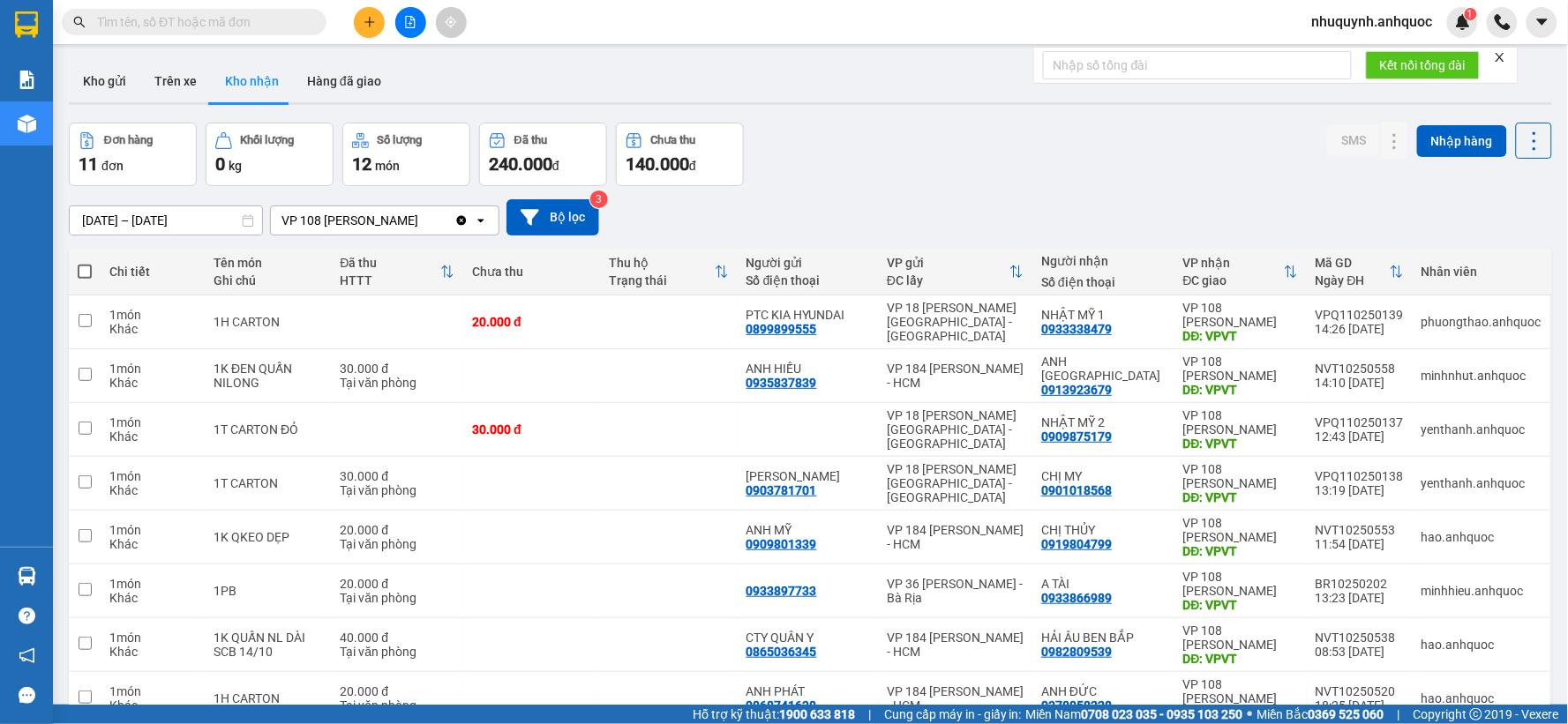
click at [217, 18] on input "text" at bounding box center [201, 23] width 208 height 20
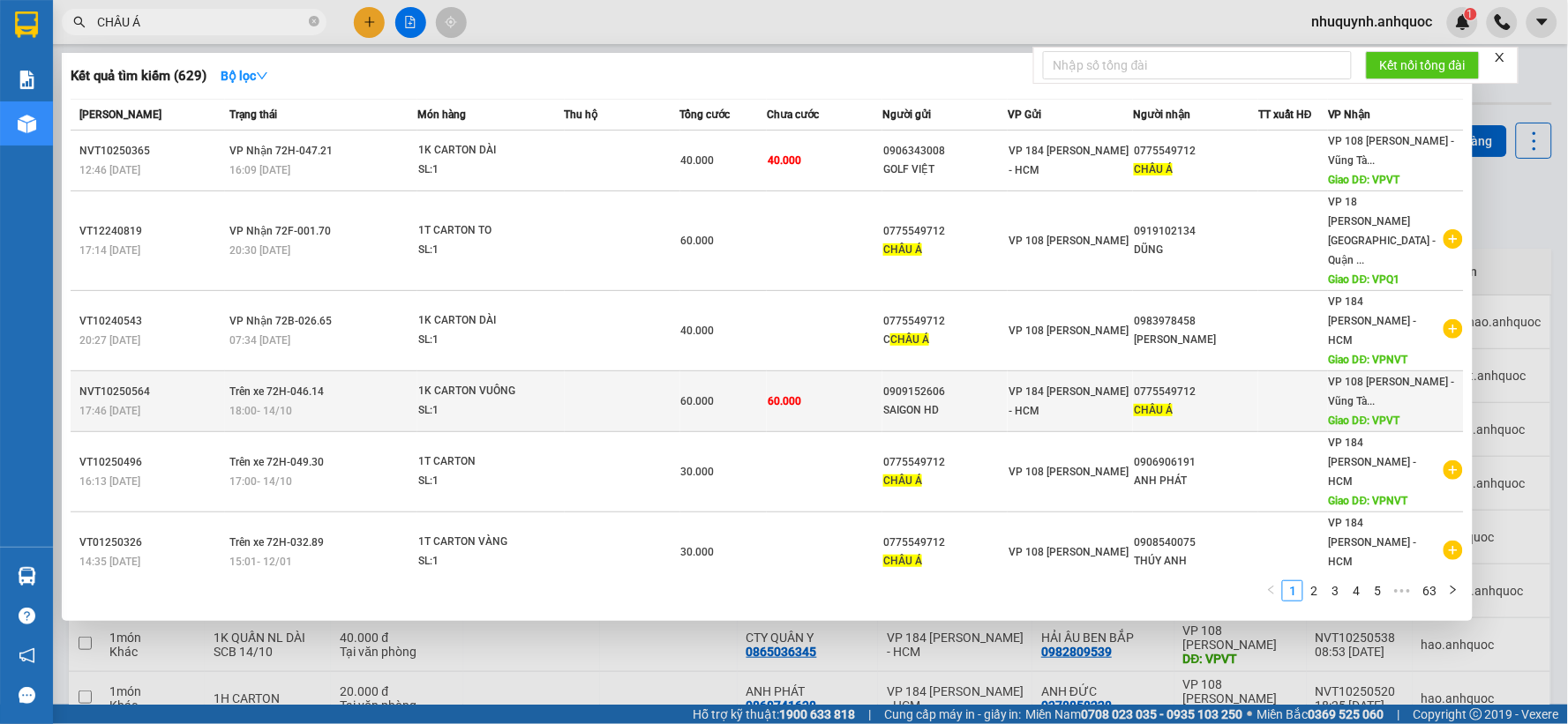
type input "CHÂU Á"
click at [392, 372] on td "Trên xe 72H-046.14 18:00 - 14/10" at bounding box center [322, 403] width 194 height 61
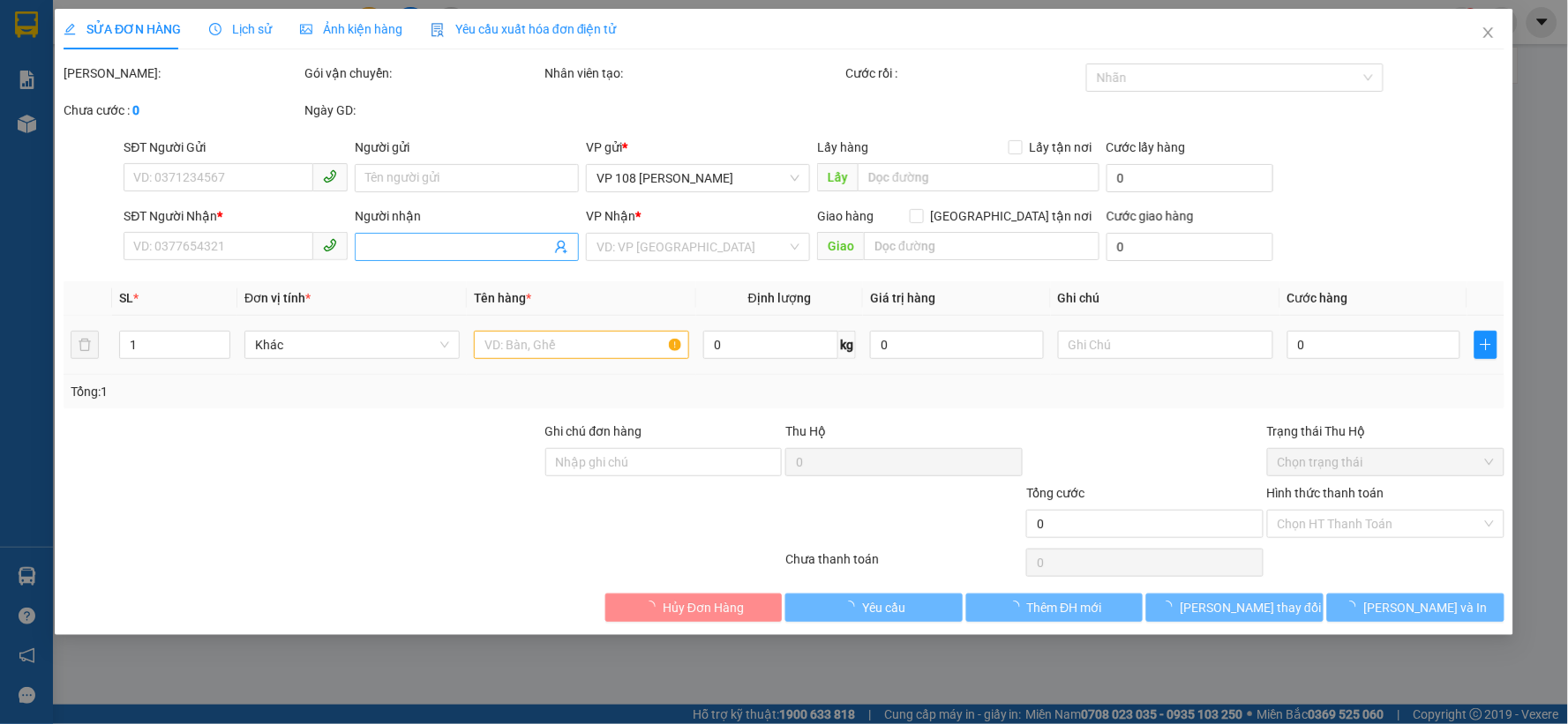
type input "0909152606"
type input "SAIGON HD"
type input "0775549712"
type input "CHÂU Á"
type input "VPVT"
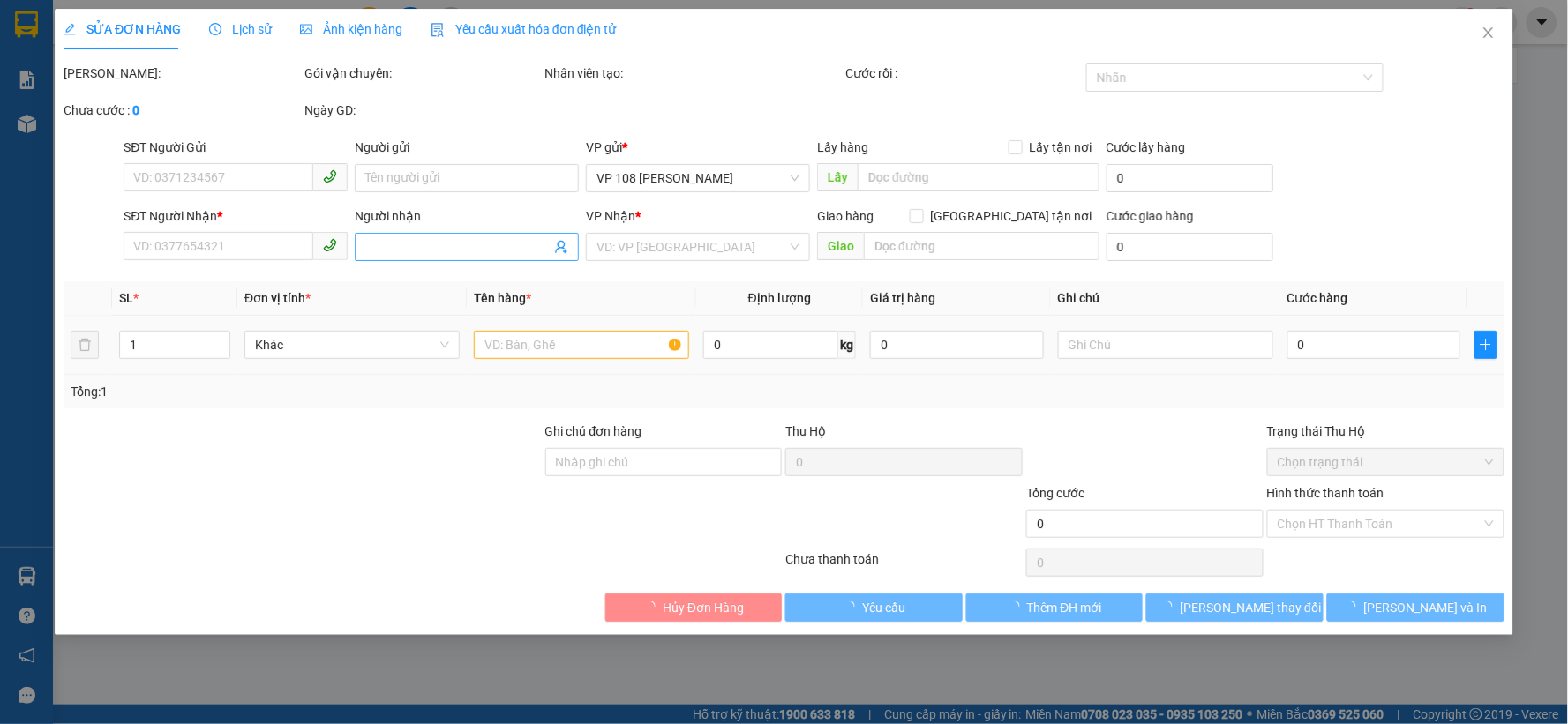
type input "60.000"
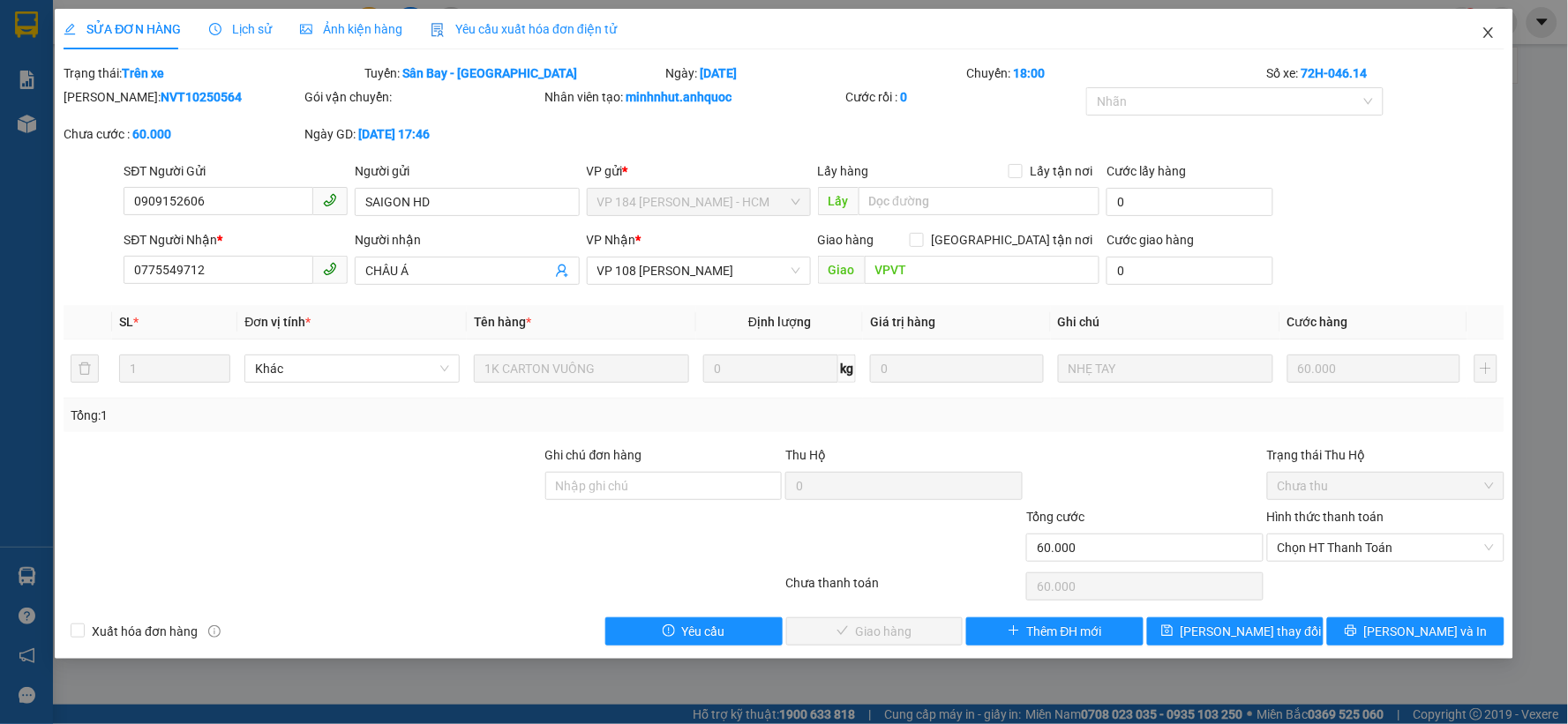
click at [1492, 27] on icon "close" at bounding box center [1489, 32] width 14 height 14
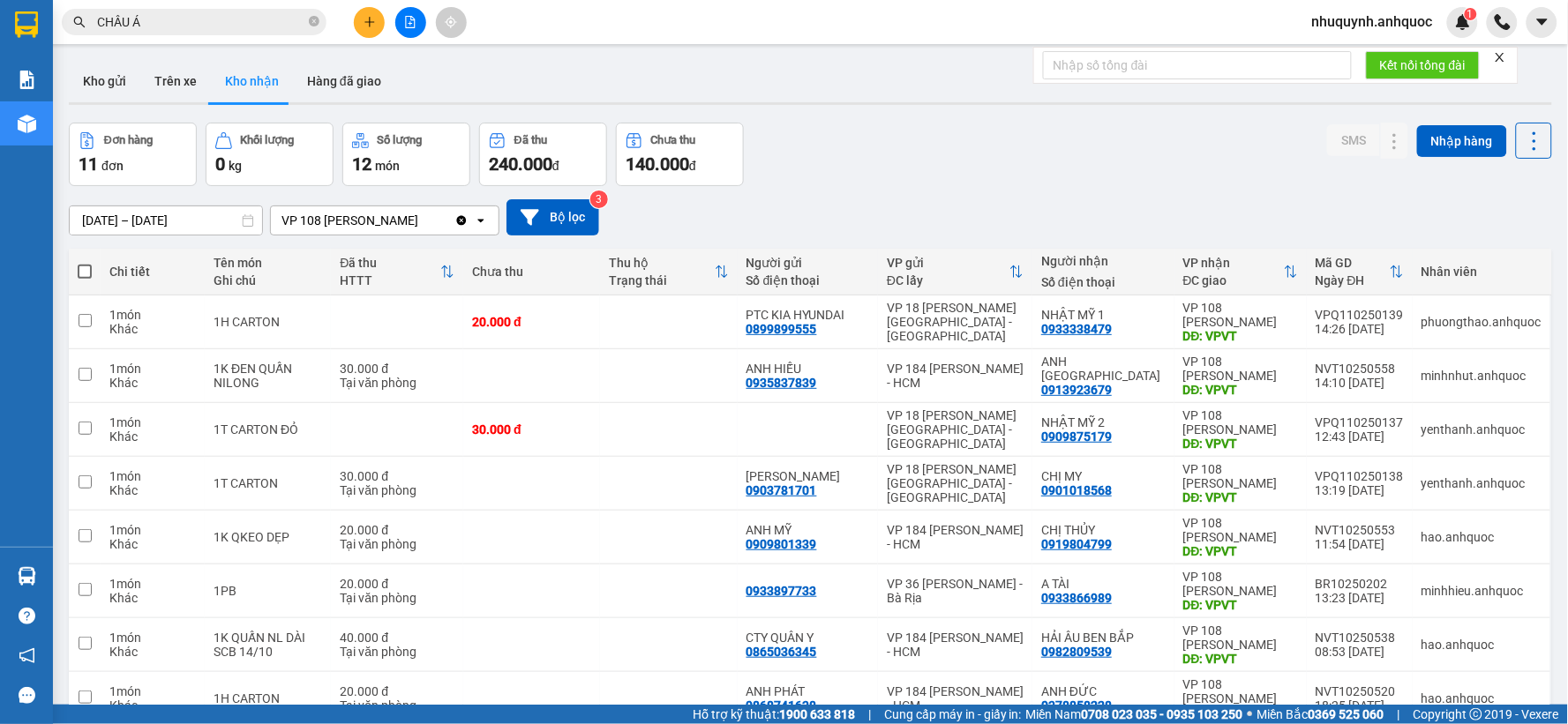
click at [222, 23] on input "CHÂU Á" at bounding box center [201, 23] width 208 height 20
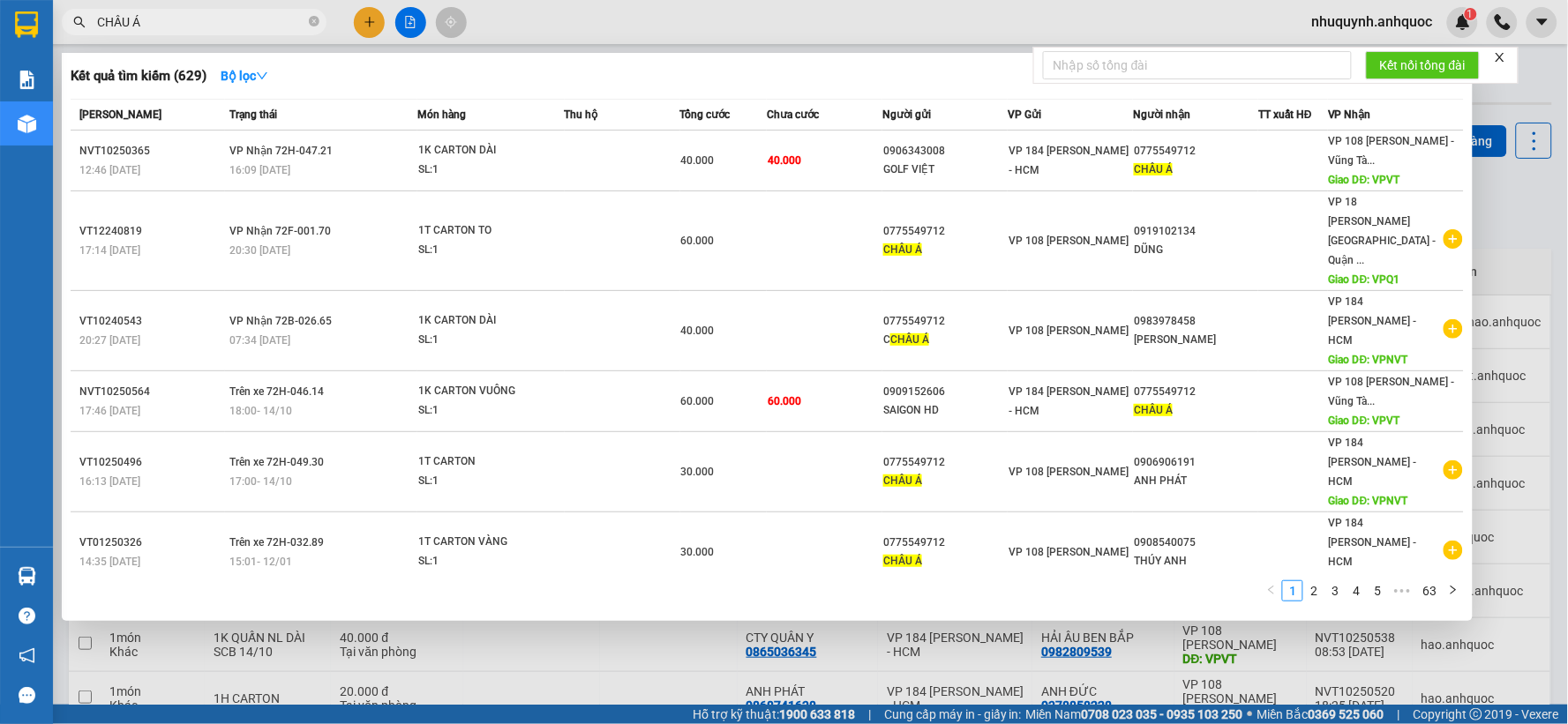
click at [1492, 468] on div at bounding box center [784, 362] width 1568 height 724
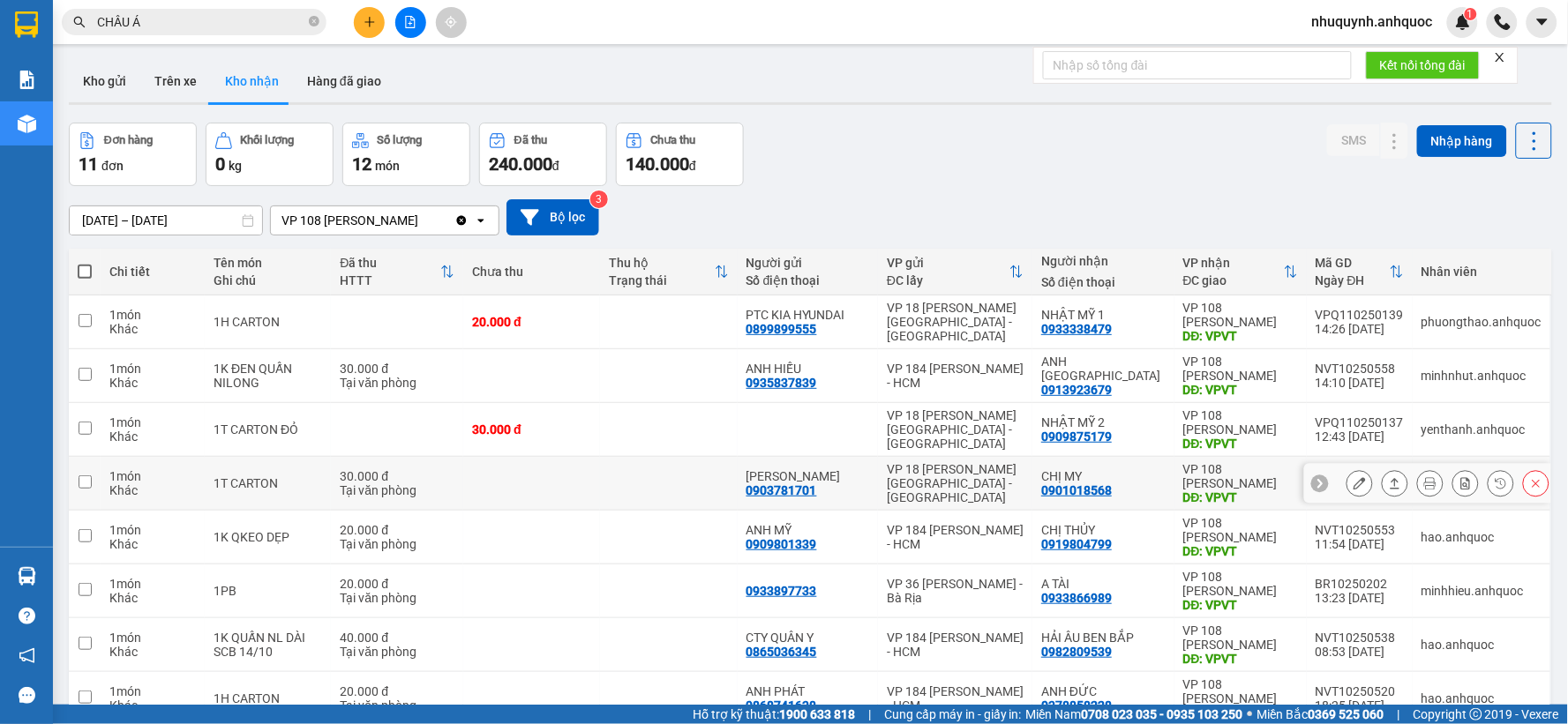
scroll to position [270, 0]
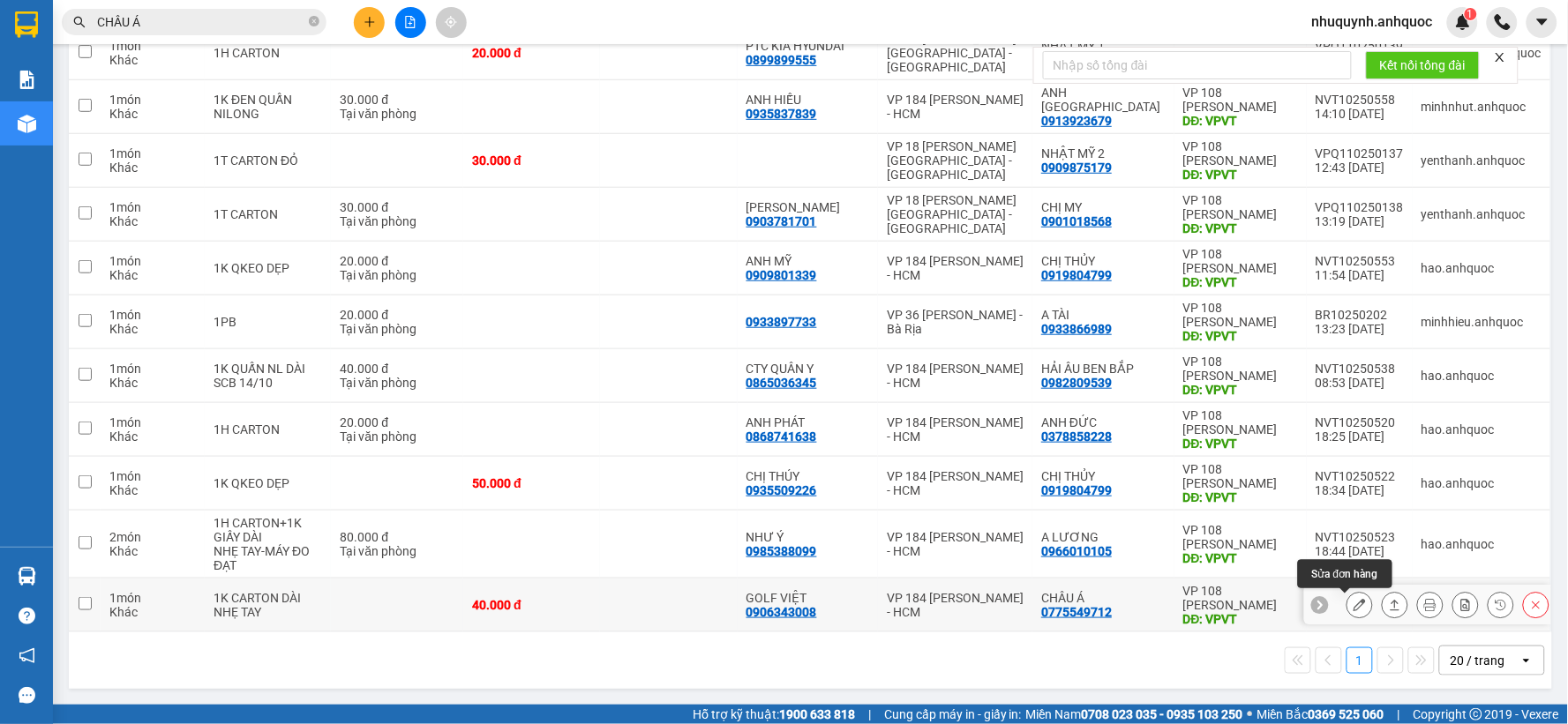
click at [1354, 606] on icon at bounding box center [1360, 605] width 13 height 13
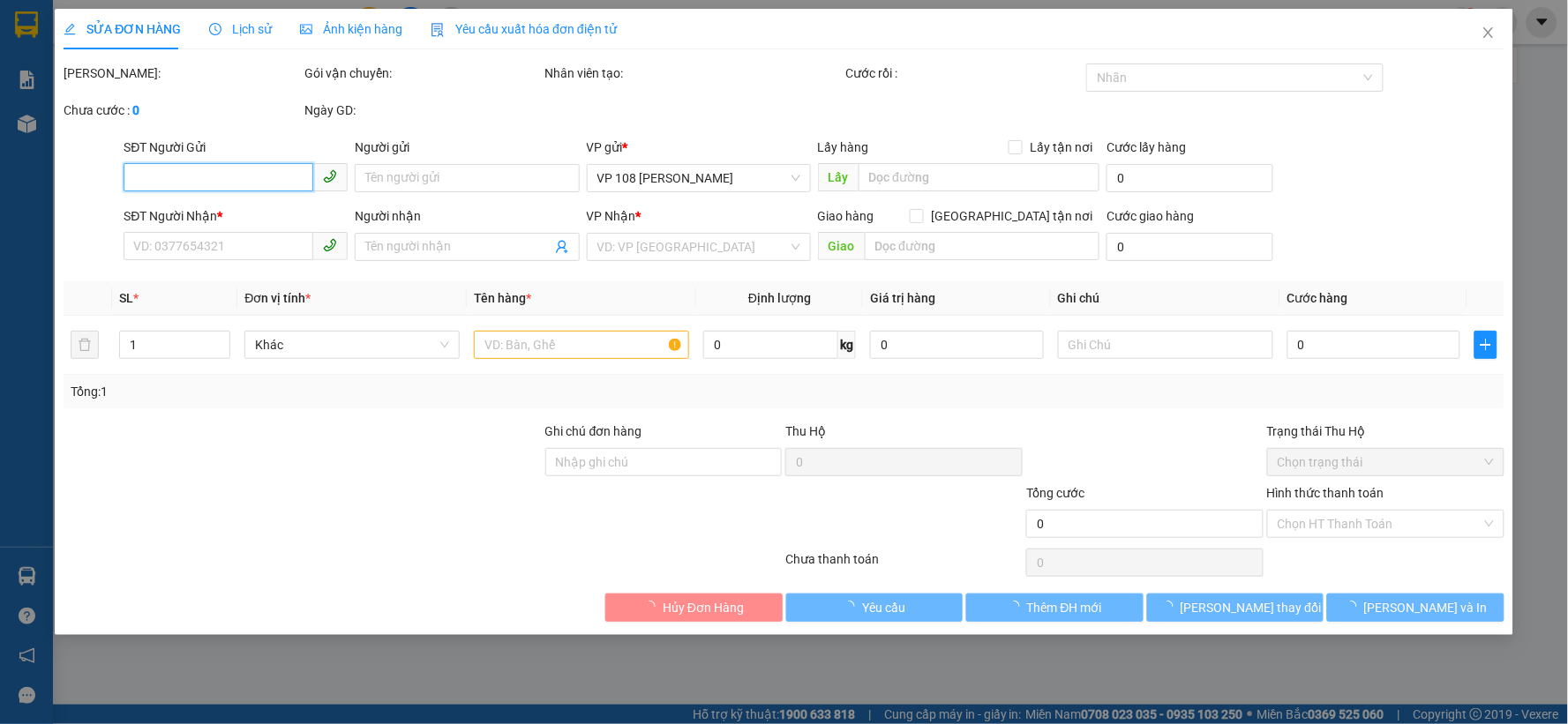
type input "0906343008"
type input "GOLF VIỆT"
type input "0775549712"
type input "CHÂU Á"
type input "VPVT"
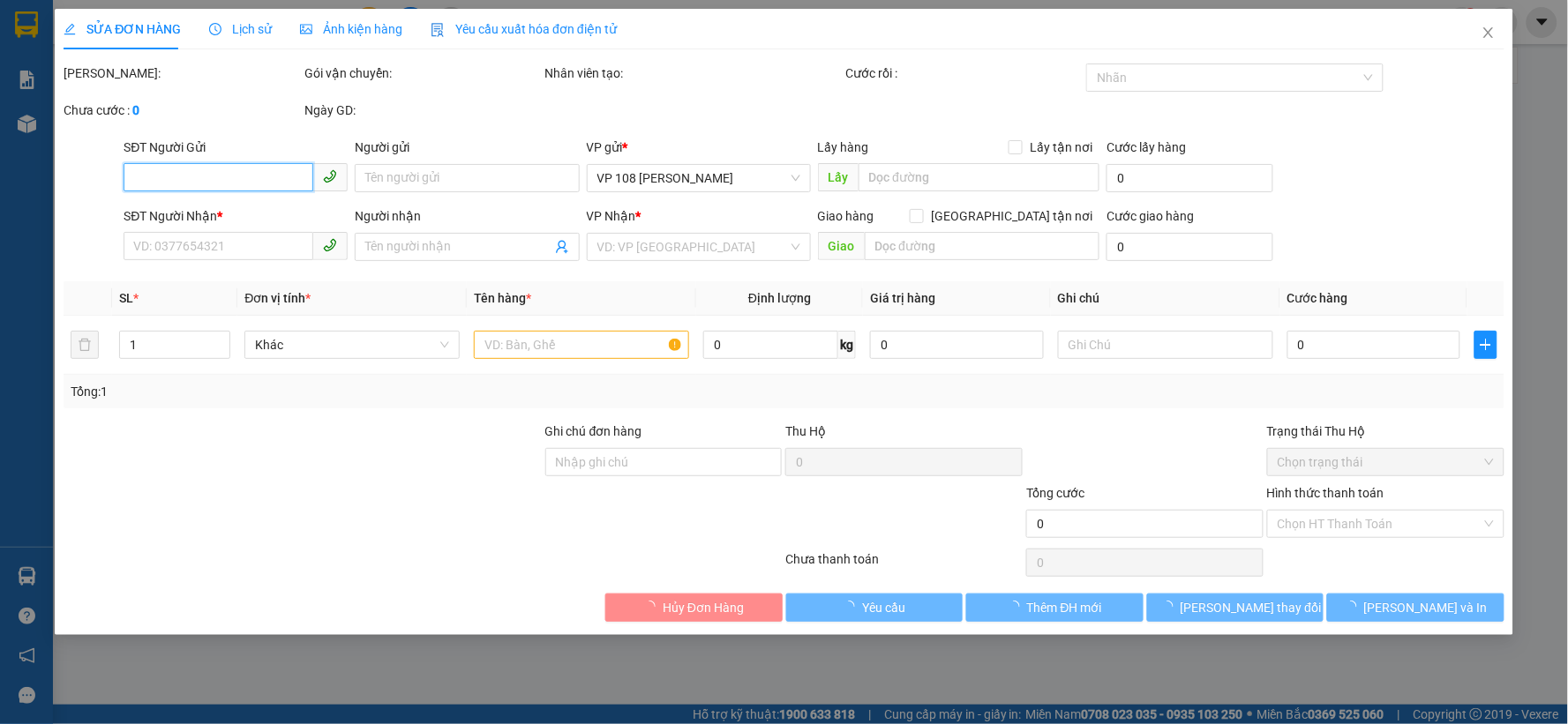
type input "40.000"
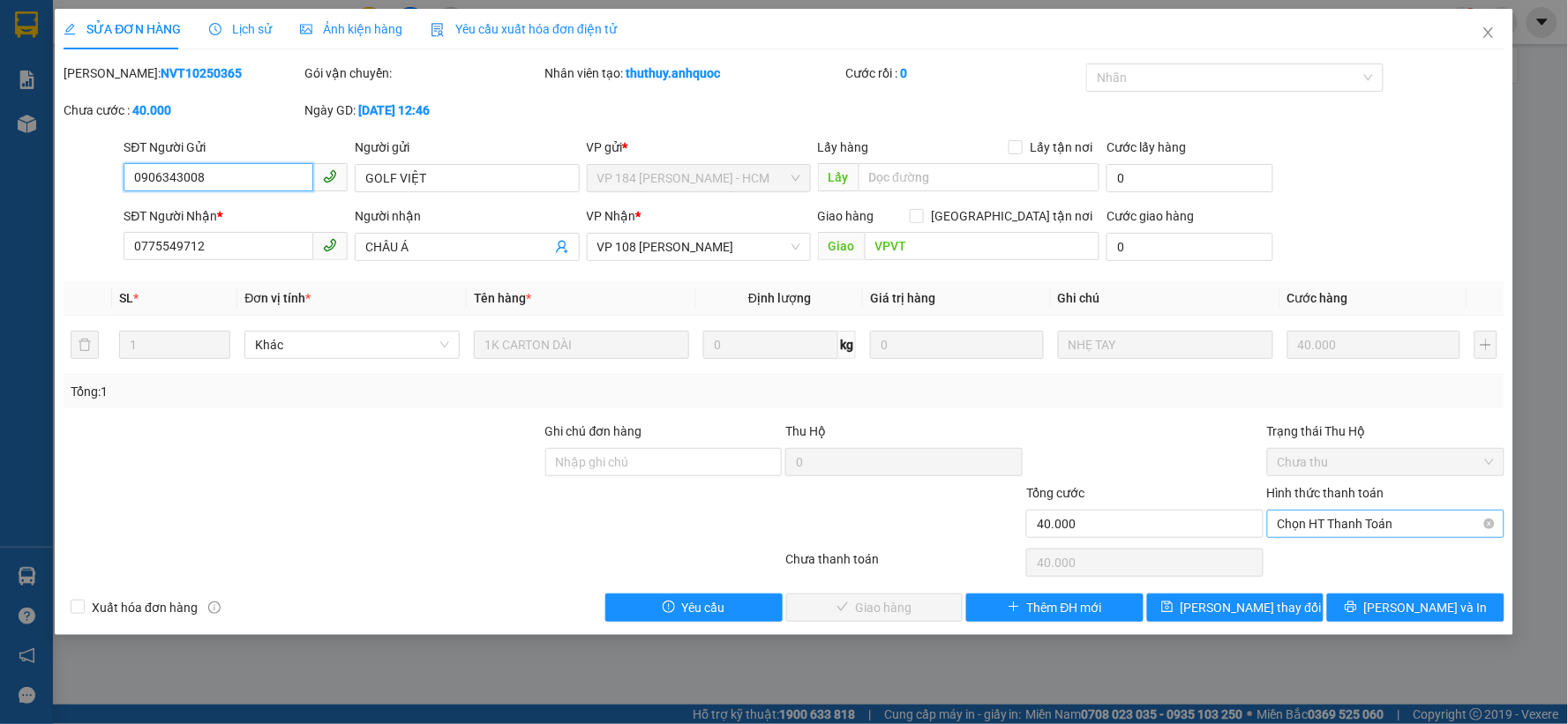
click at [1391, 536] on span "Chọn HT Thanh Toán" at bounding box center [1386, 523] width 216 height 26
click at [1327, 558] on div "Tại văn phòng" at bounding box center [1387, 559] width 216 height 20
type input "0"
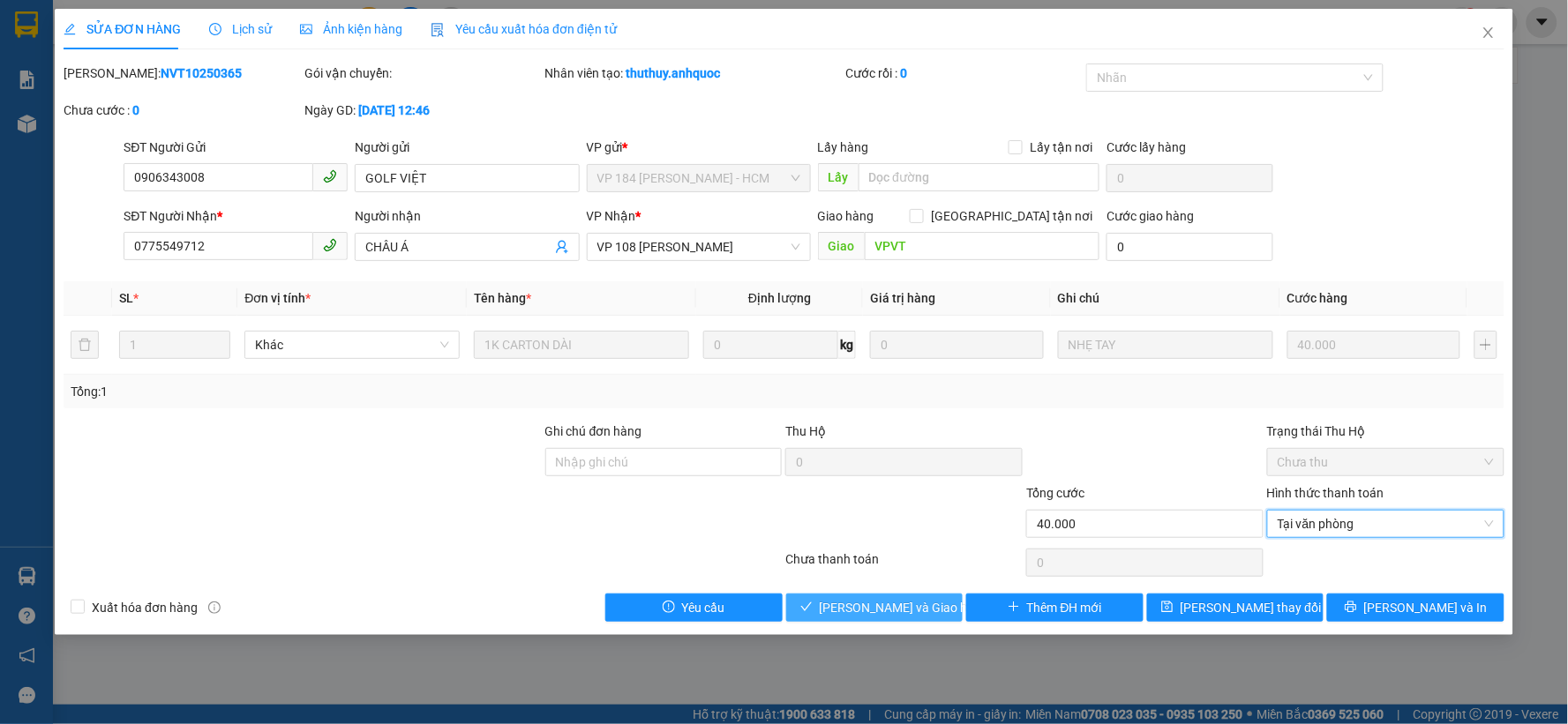
click at [879, 605] on span "[PERSON_NAME] và Giao hàng" at bounding box center [904, 608] width 169 height 20
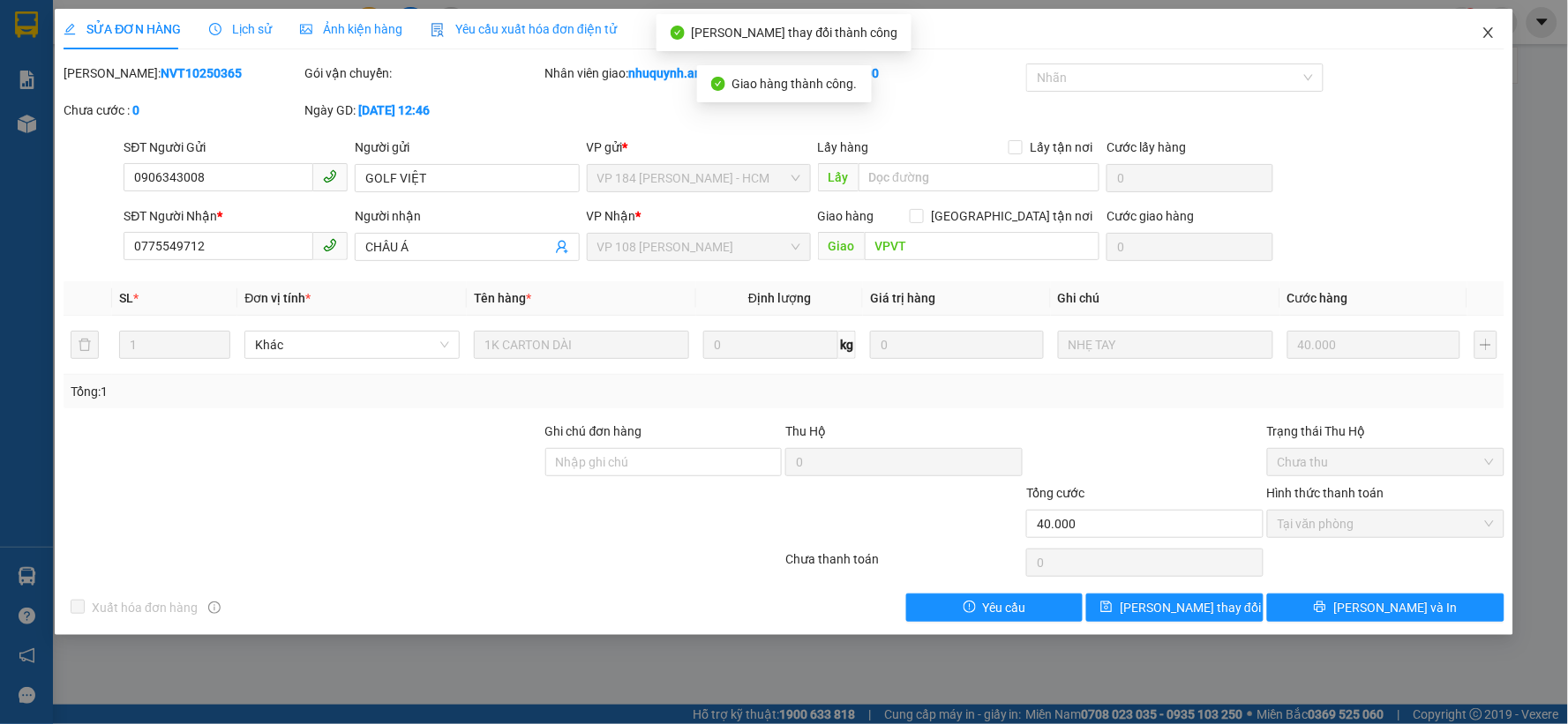
click at [1488, 29] on icon "close" at bounding box center [1489, 32] width 14 height 14
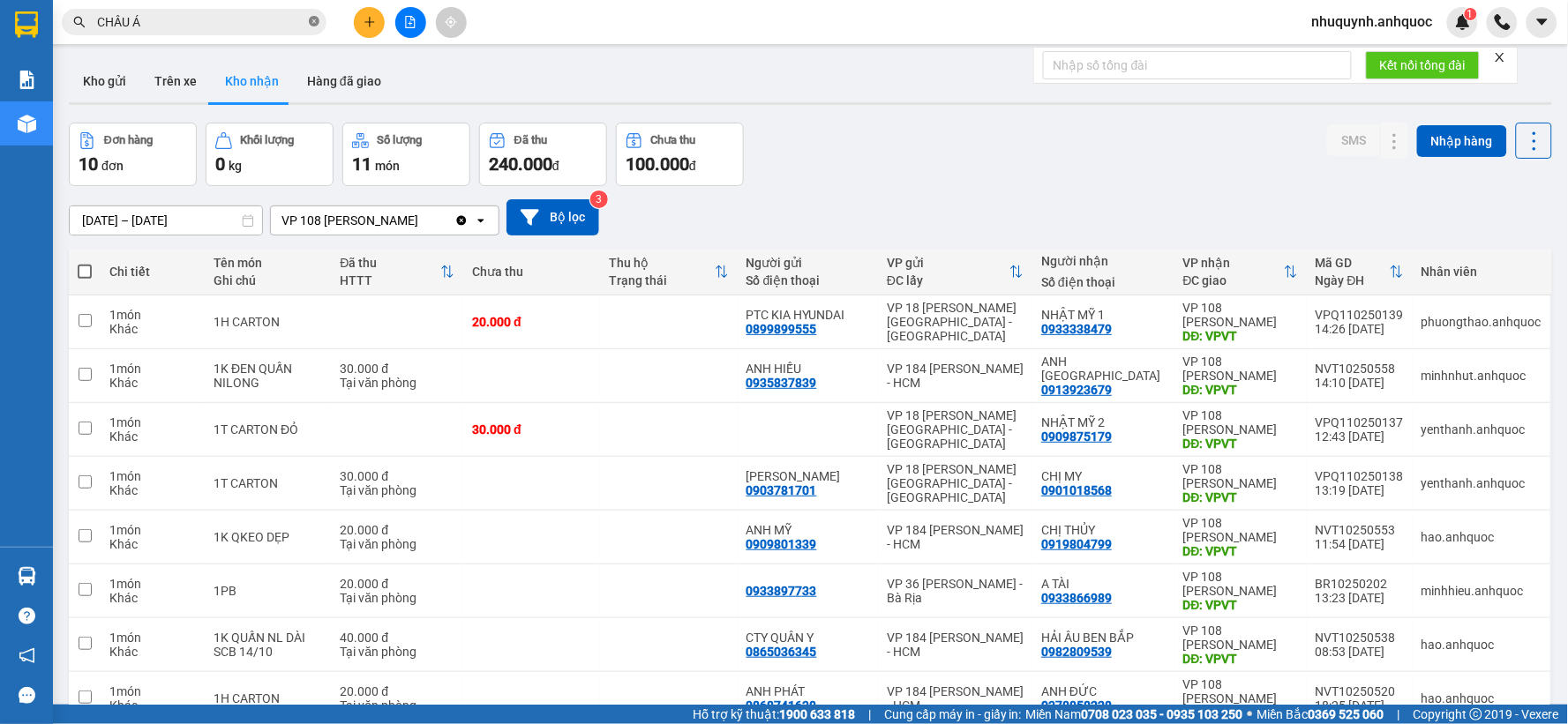
click at [311, 19] on icon "close-circle" at bounding box center [314, 22] width 11 height 11
click at [169, 15] on input "text" at bounding box center [201, 23] width 208 height 20
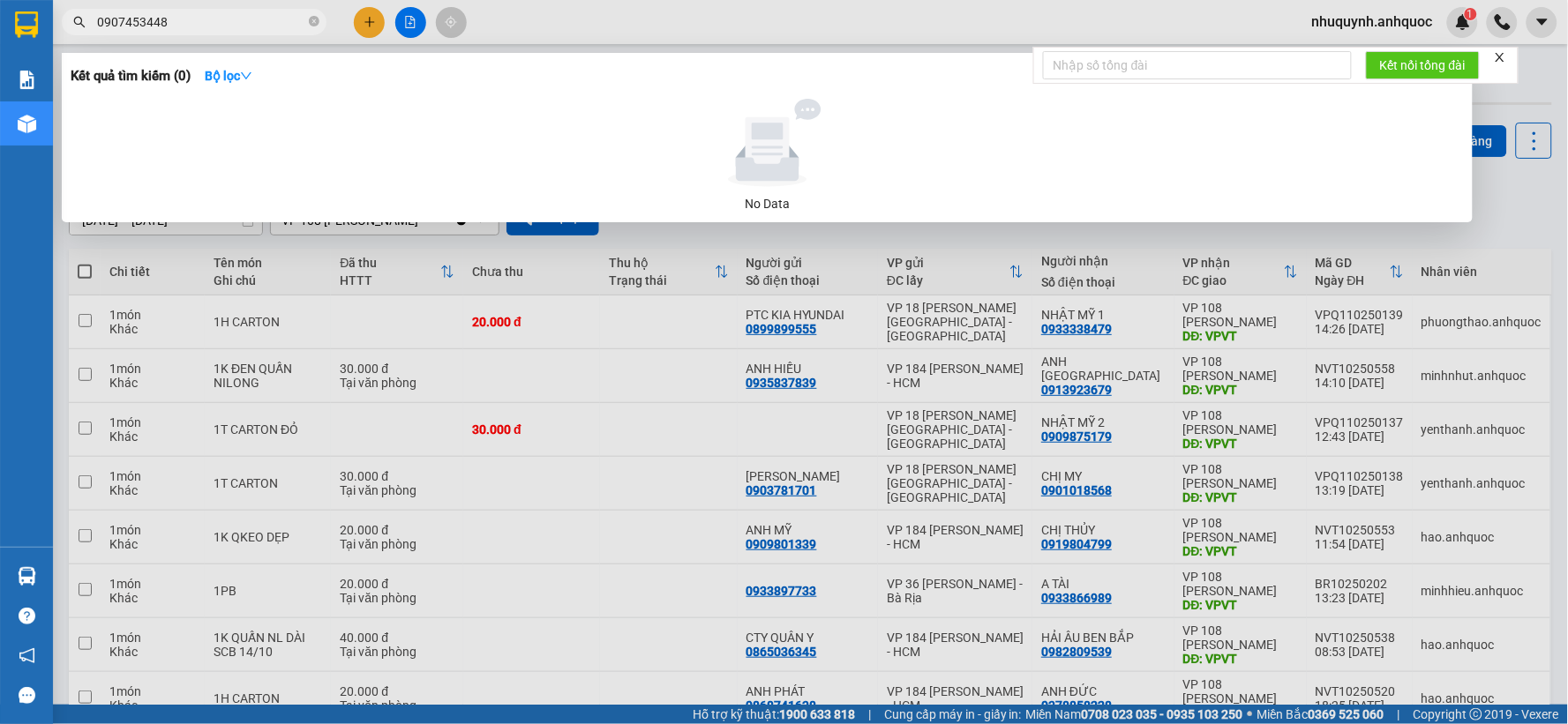
click at [132, 20] on input "0907453448" at bounding box center [201, 23] width 208 height 20
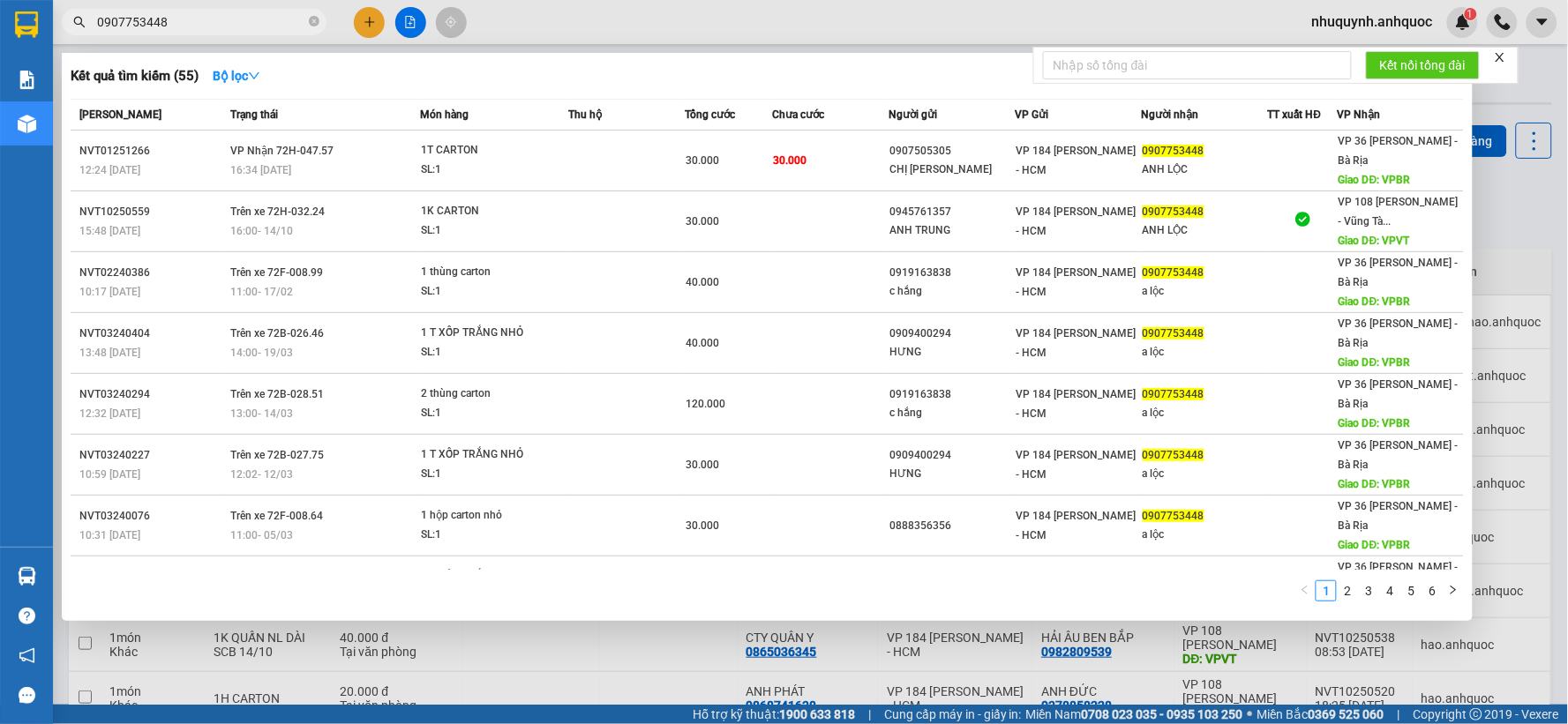
type input "0907753448"
click at [1491, 199] on div at bounding box center [784, 362] width 1568 height 724
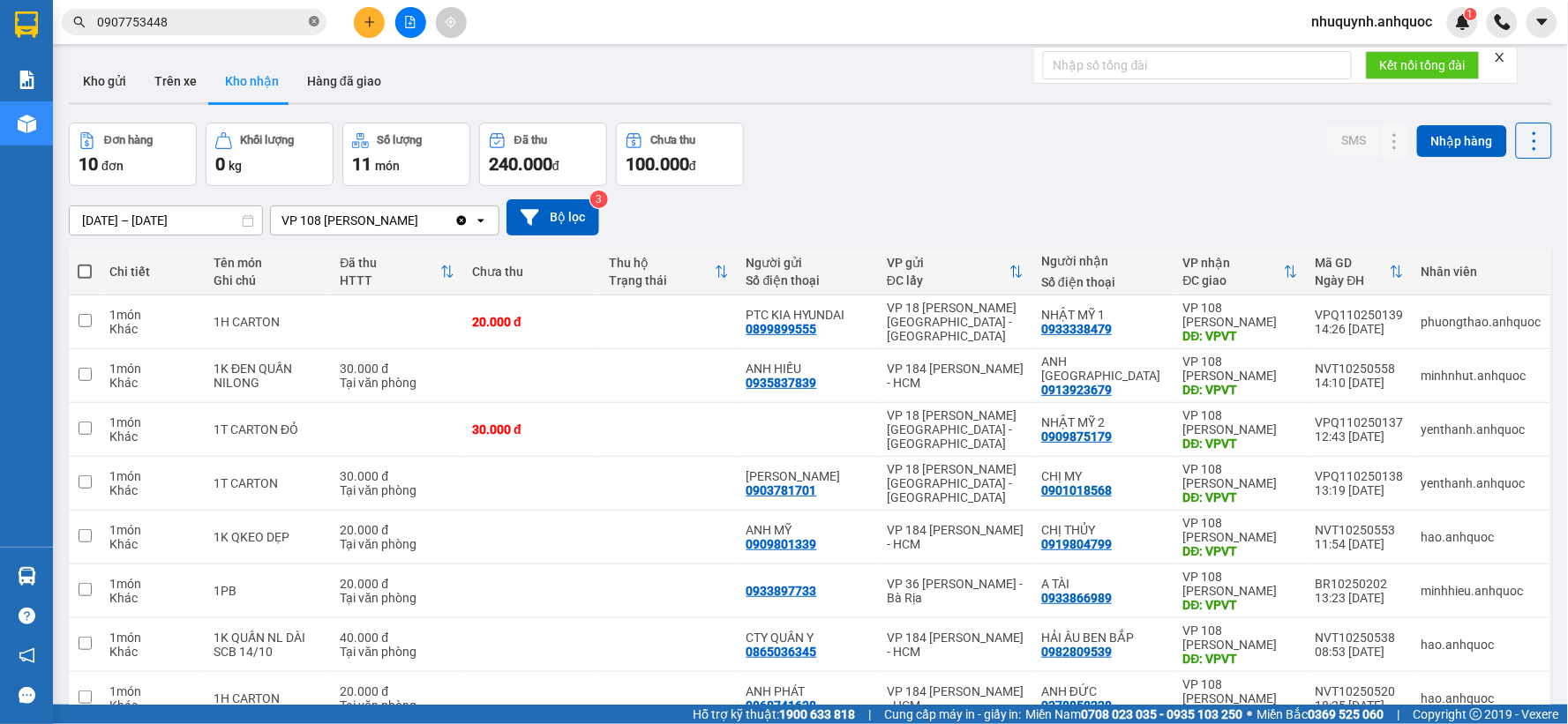
click at [313, 22] on icon "close-circle" at bounding box center [314, 22] width 11 height 11
click at [417, 21] on button at bounding box center [411, 23] width 31 height 31
